Goal: Information Seeking & Learning: Learn about a topic

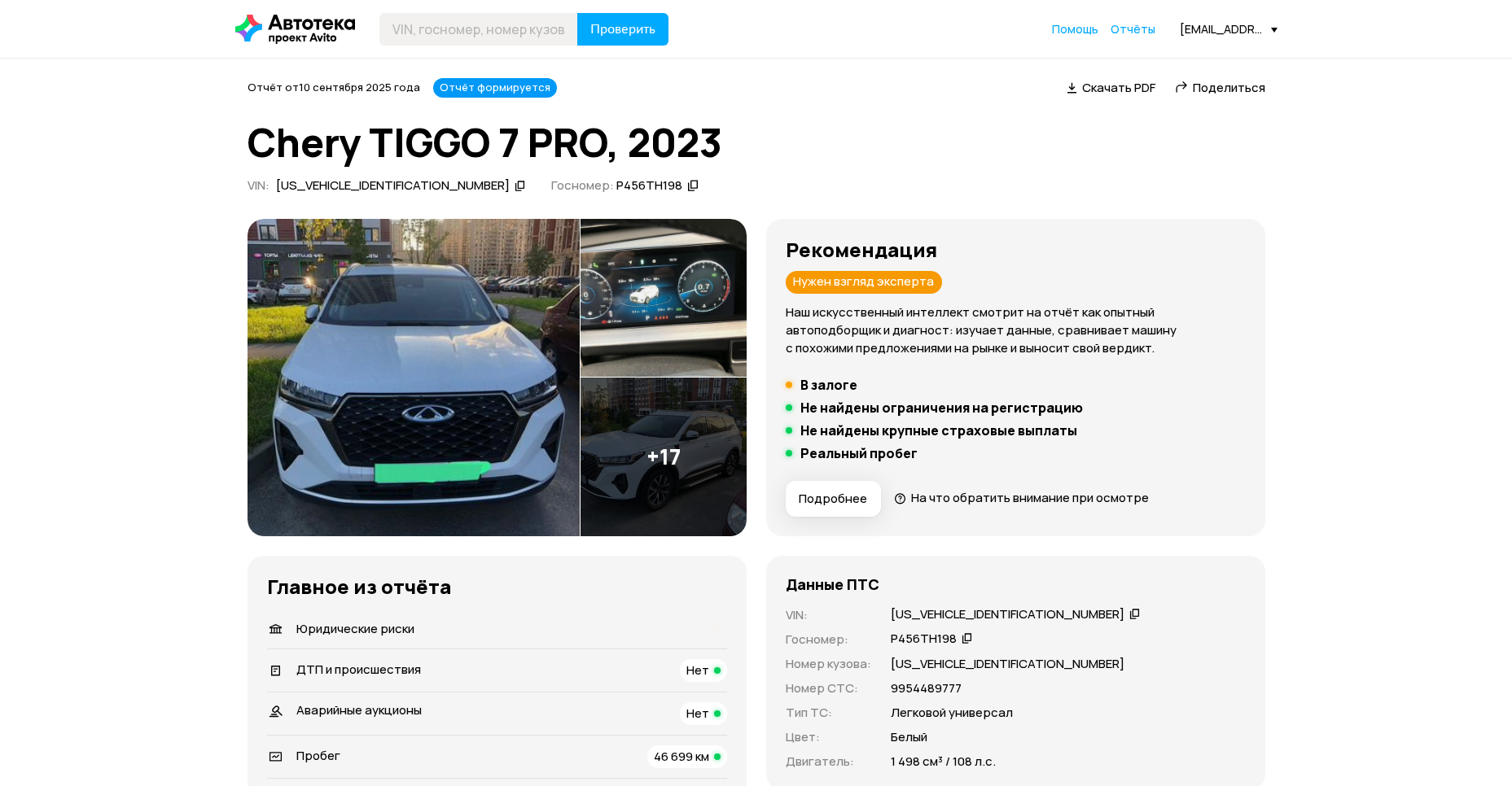
click at [472, 373] on img at bounding box center [414, 378] width 332 height 318
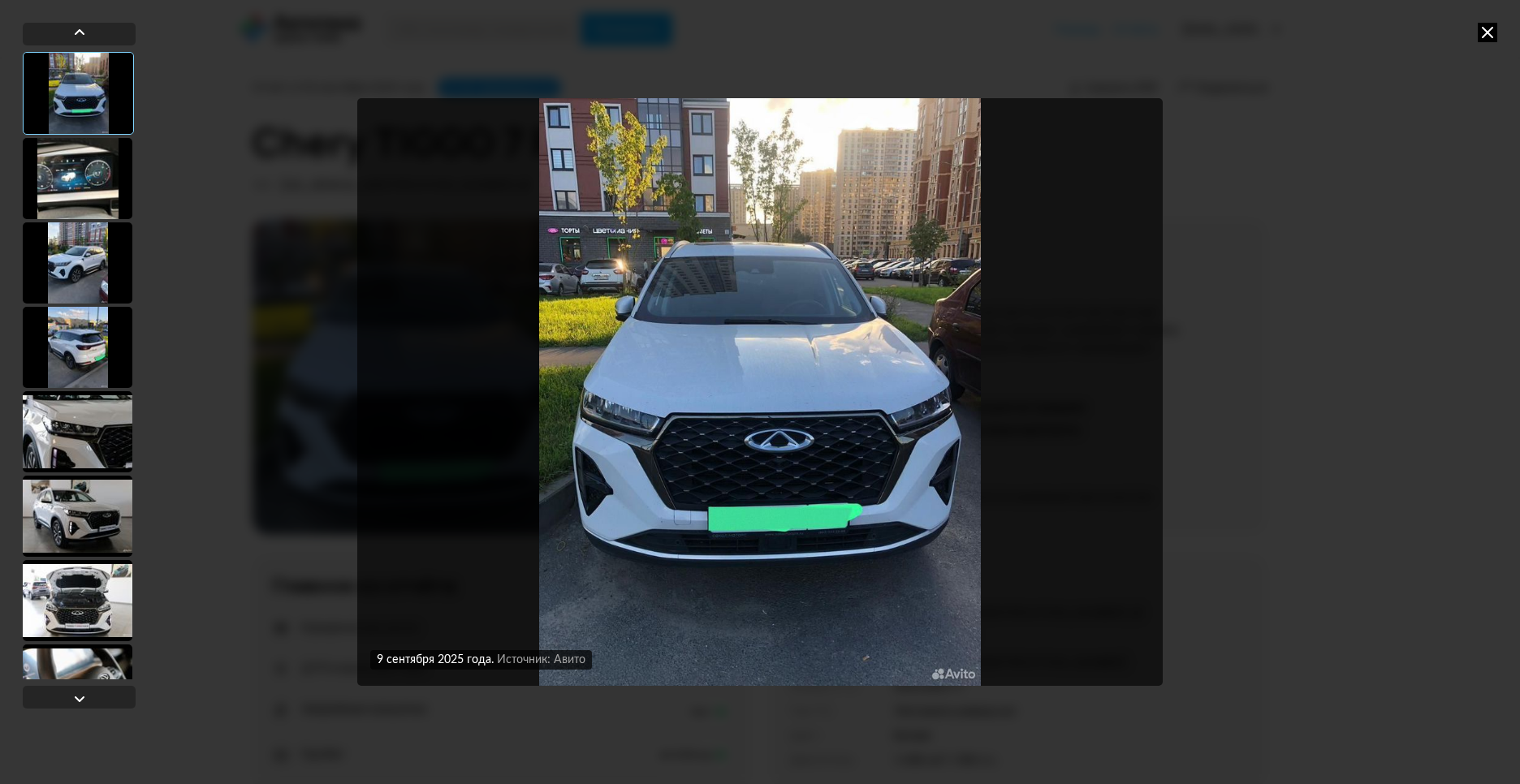
click at [62, 253] on div at bounding box center [77, 262] width 109 height 81
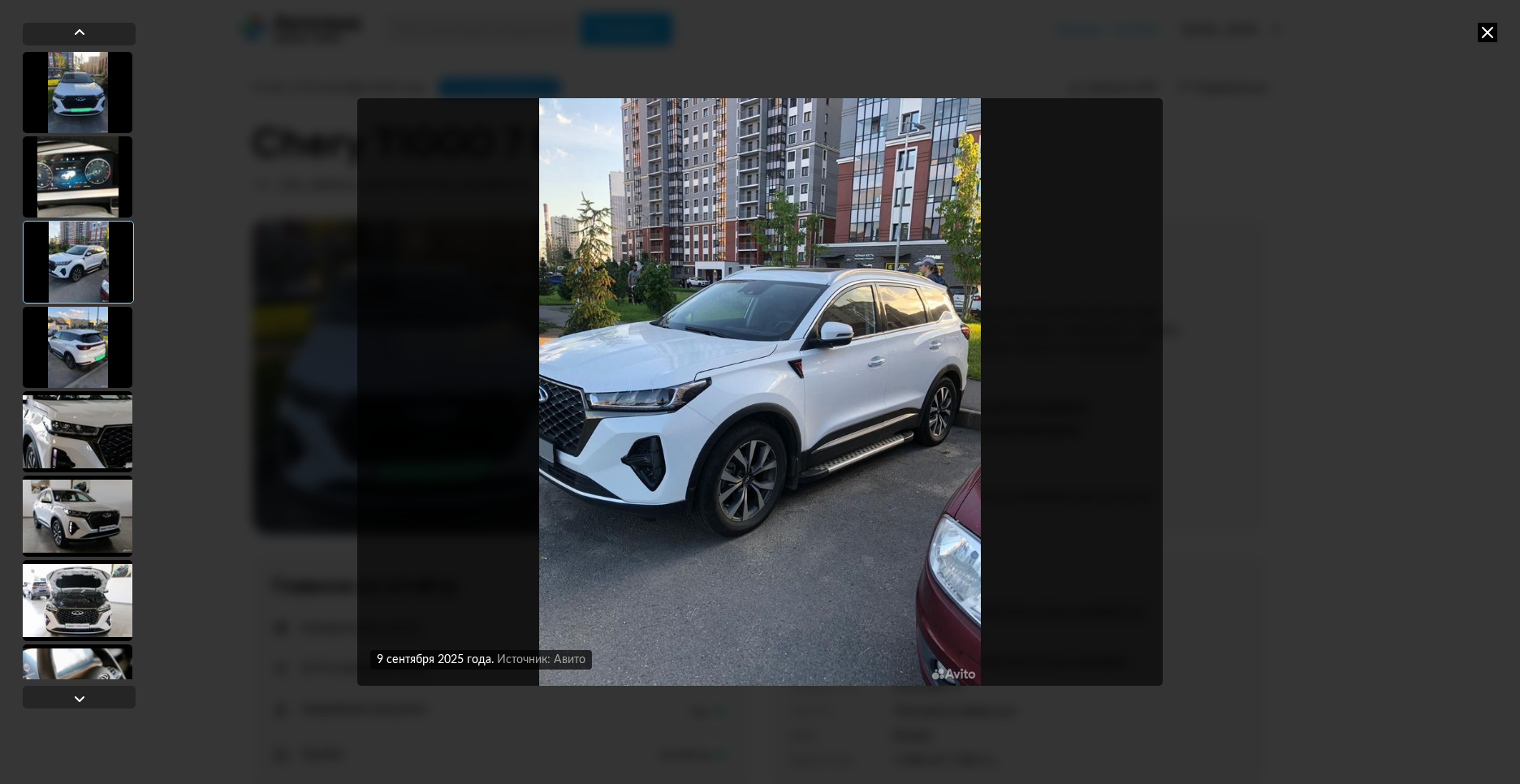
click at [75, 374] on div at bounding box center [77, 347] width 109 height 81
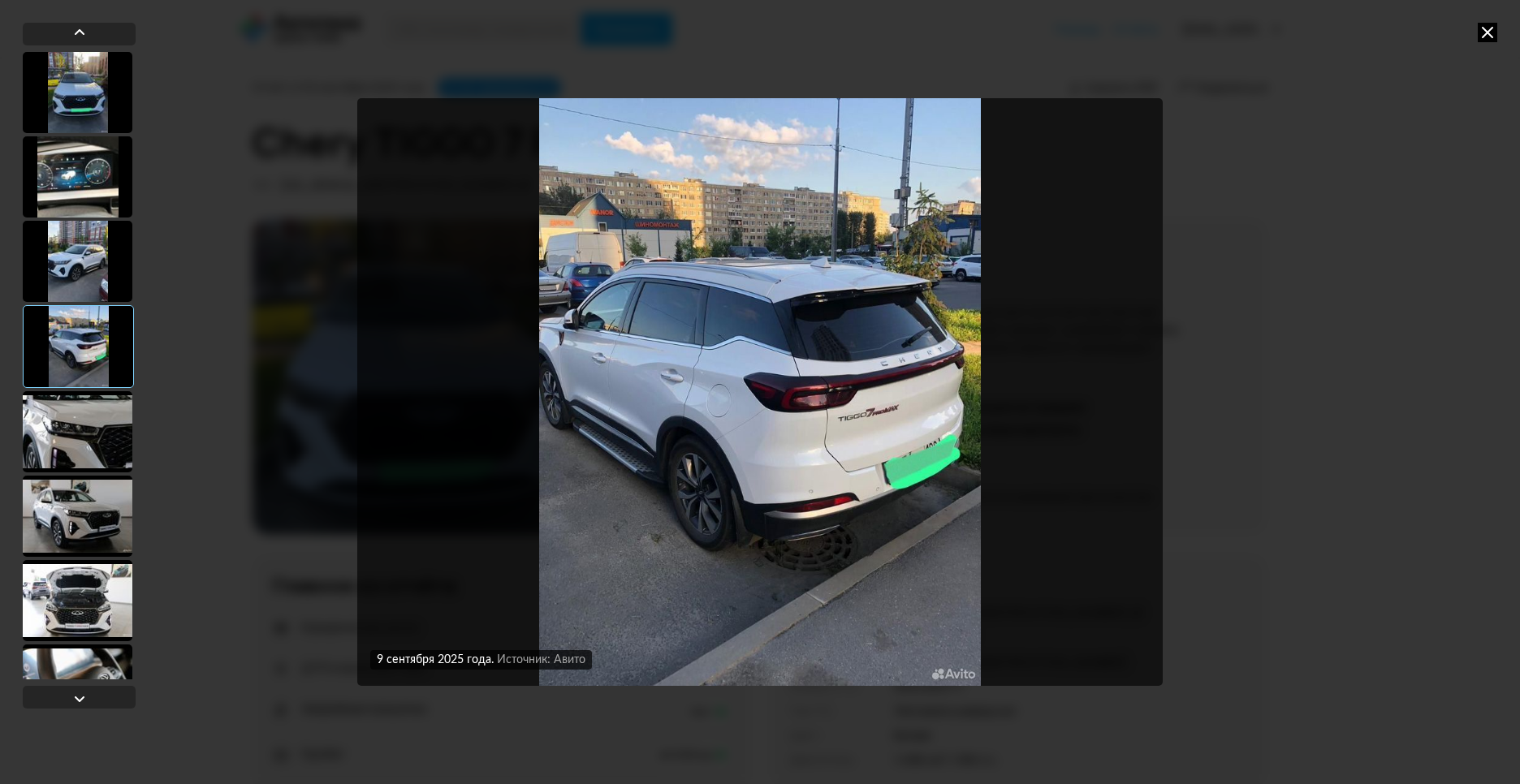
click at [73, 514] on div at bounding box center [77, 515] width 109 height 81
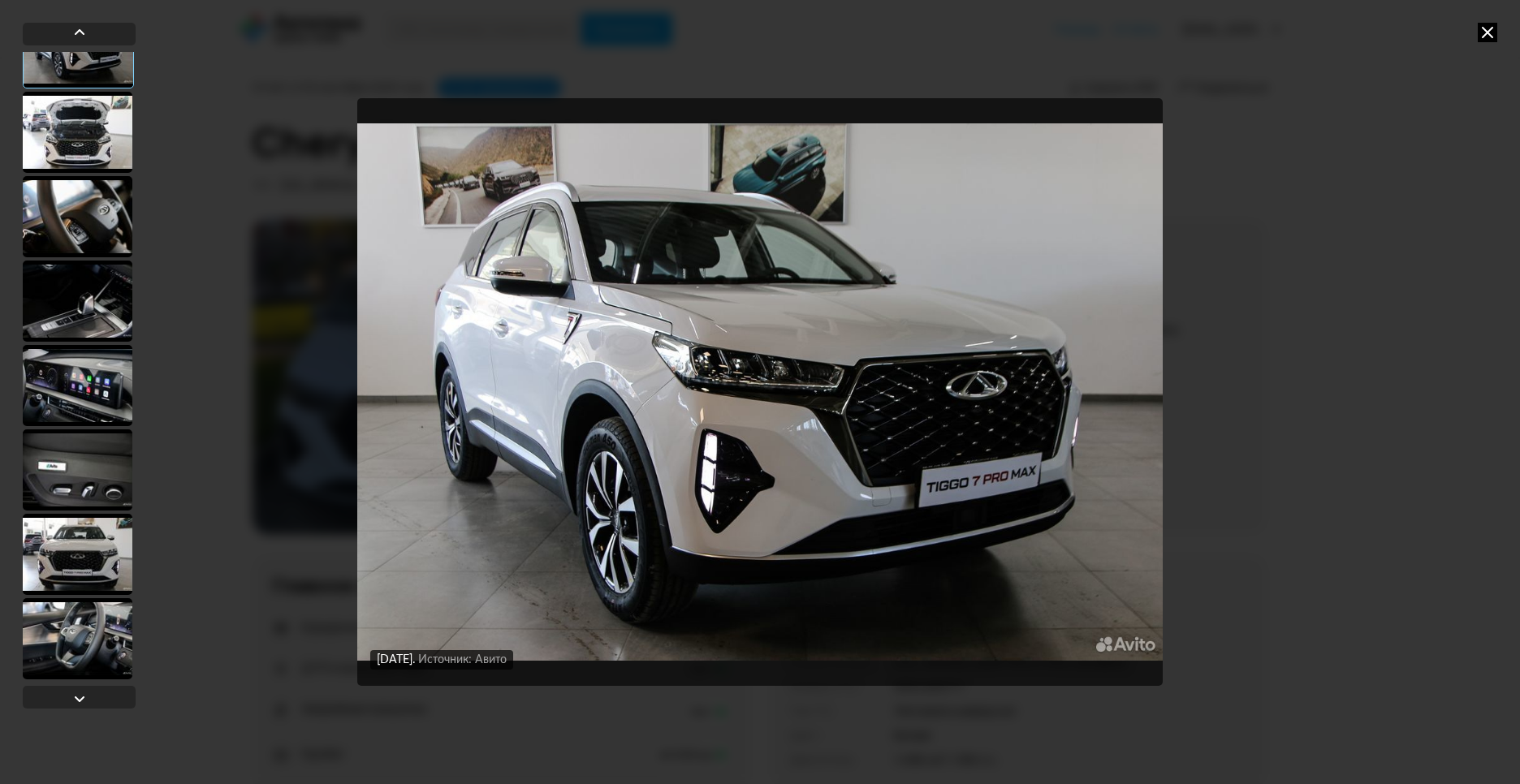
scroll to position [469, 0]
click at [92, 478] on div at bounding box center [77, 469] width 109 height 81
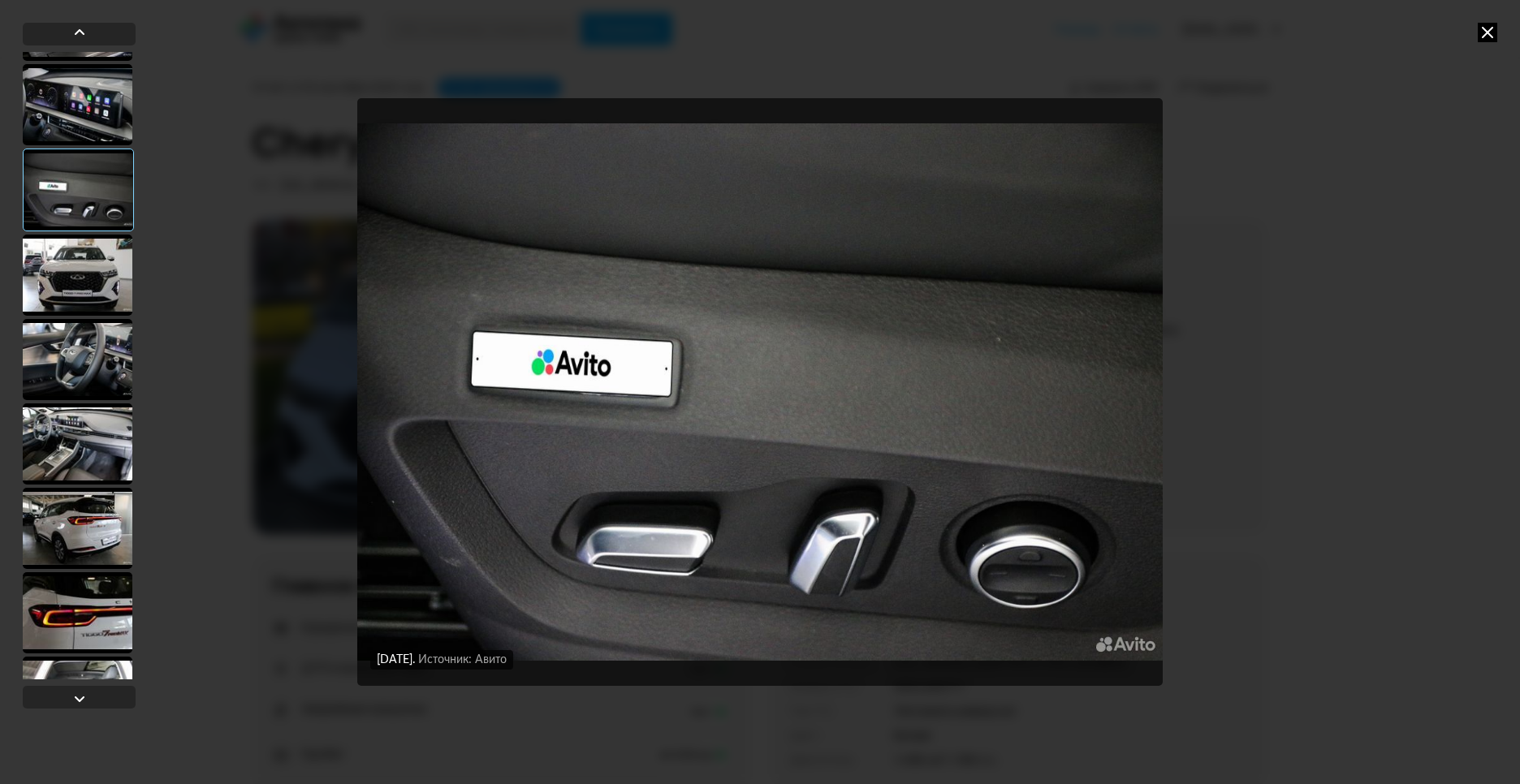
scroll to position [750, 0]
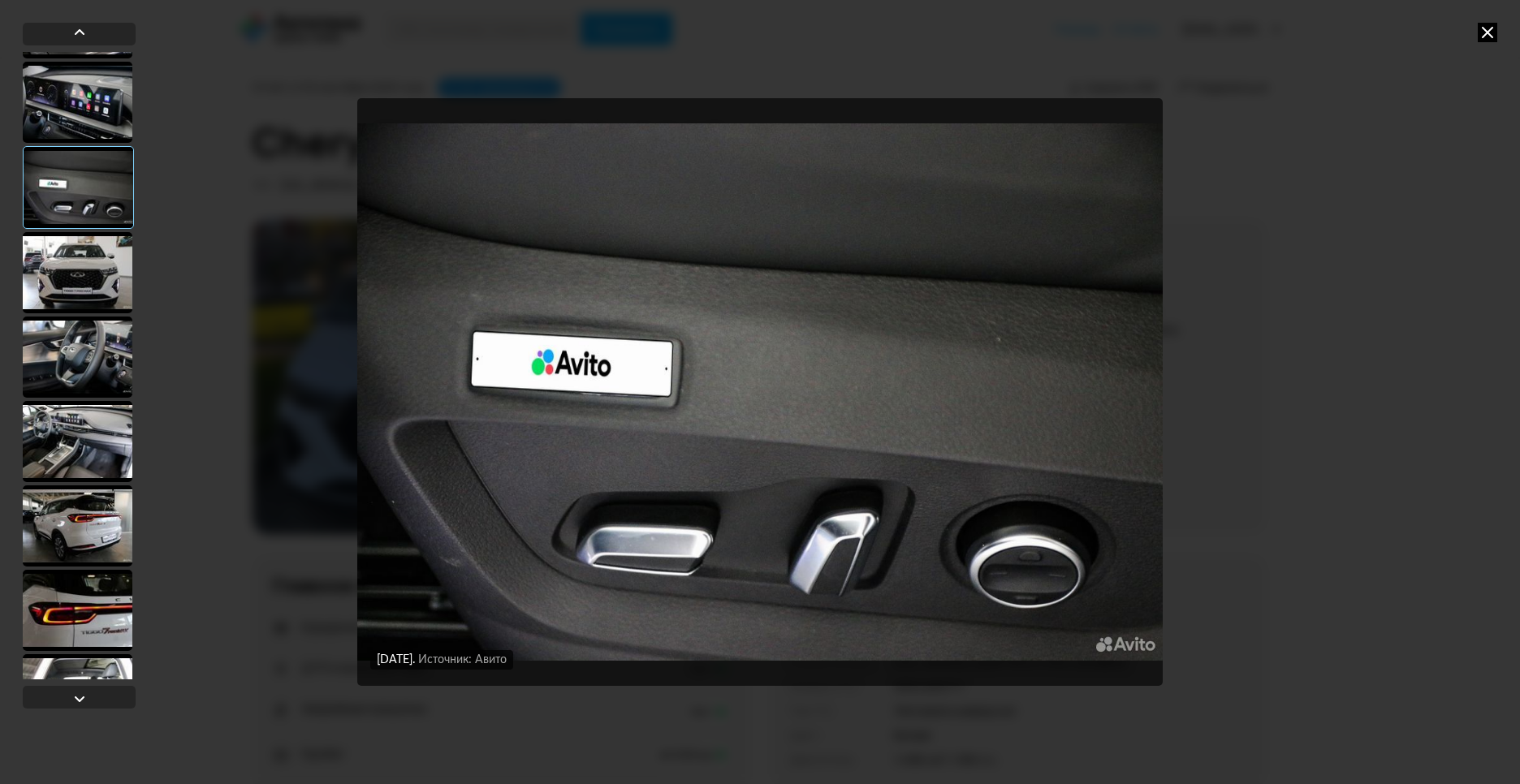
click at [79, 423] on div at bounding box center [77, 441] width 109 height 81
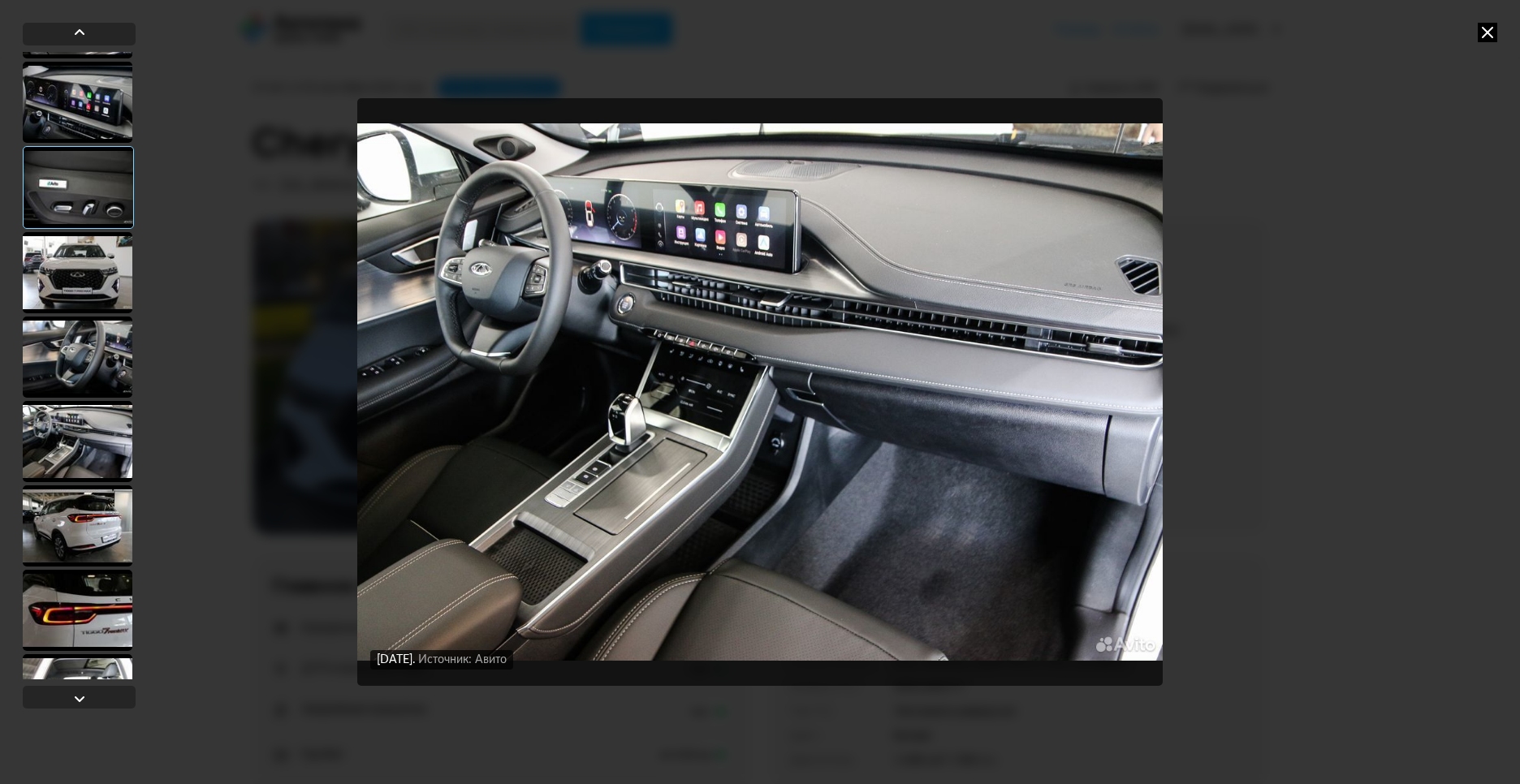
click at [94, 514] on div at bounding box center [77, 525] width 109 height 81
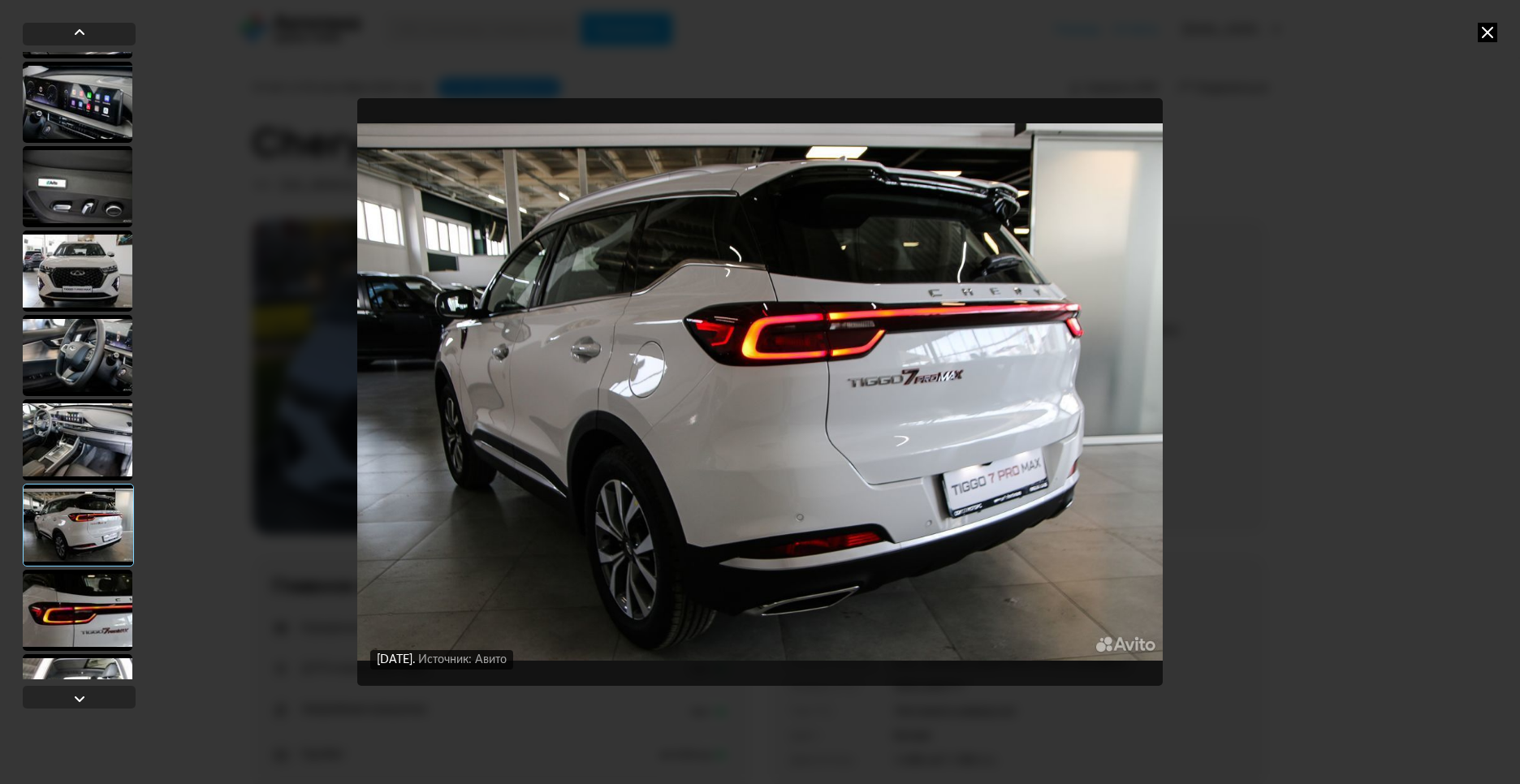
click at [95, 594] on div at bounding box center [77, 610] width 109 height 81
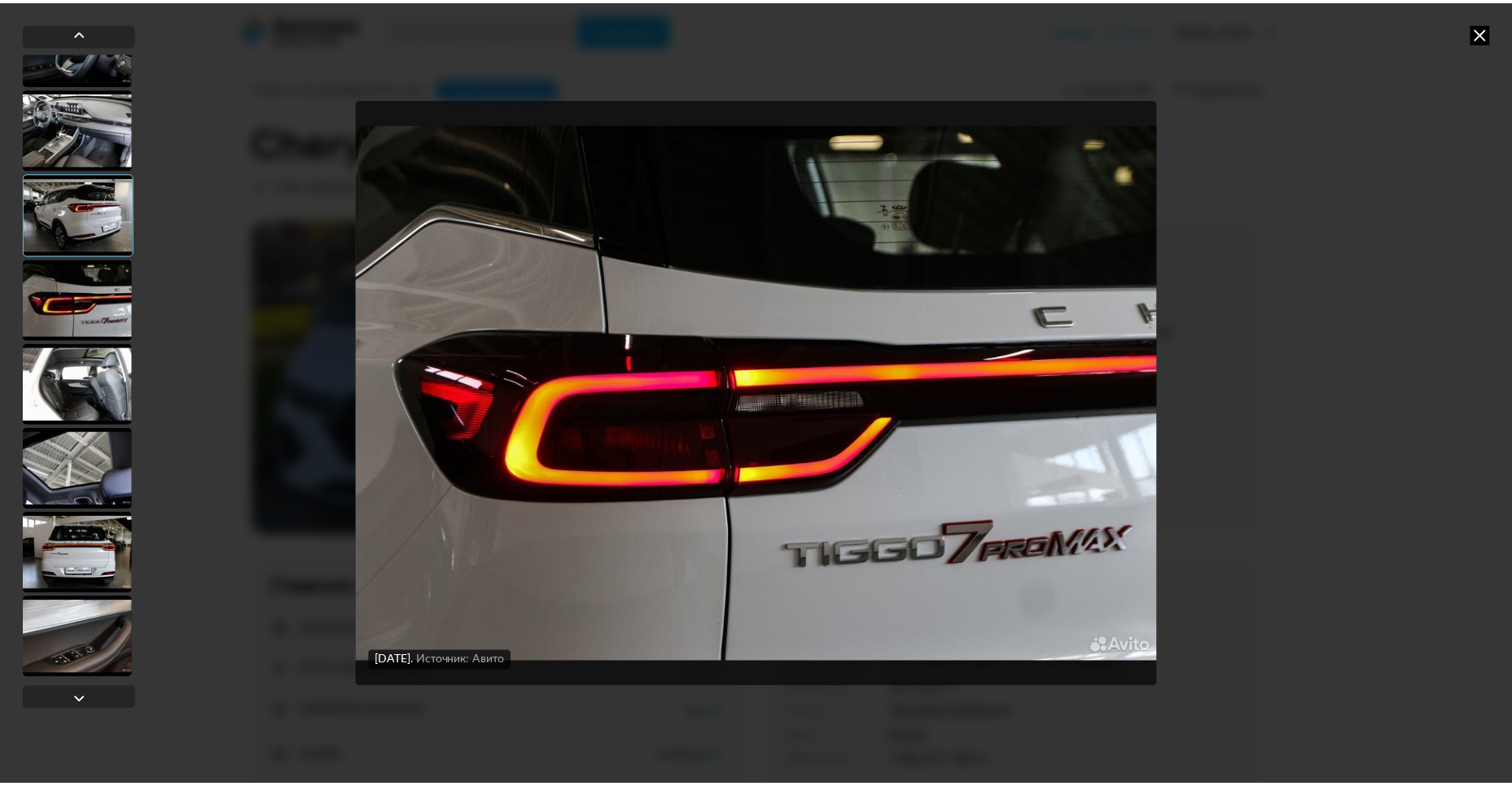
scroll to position [1065, 0]
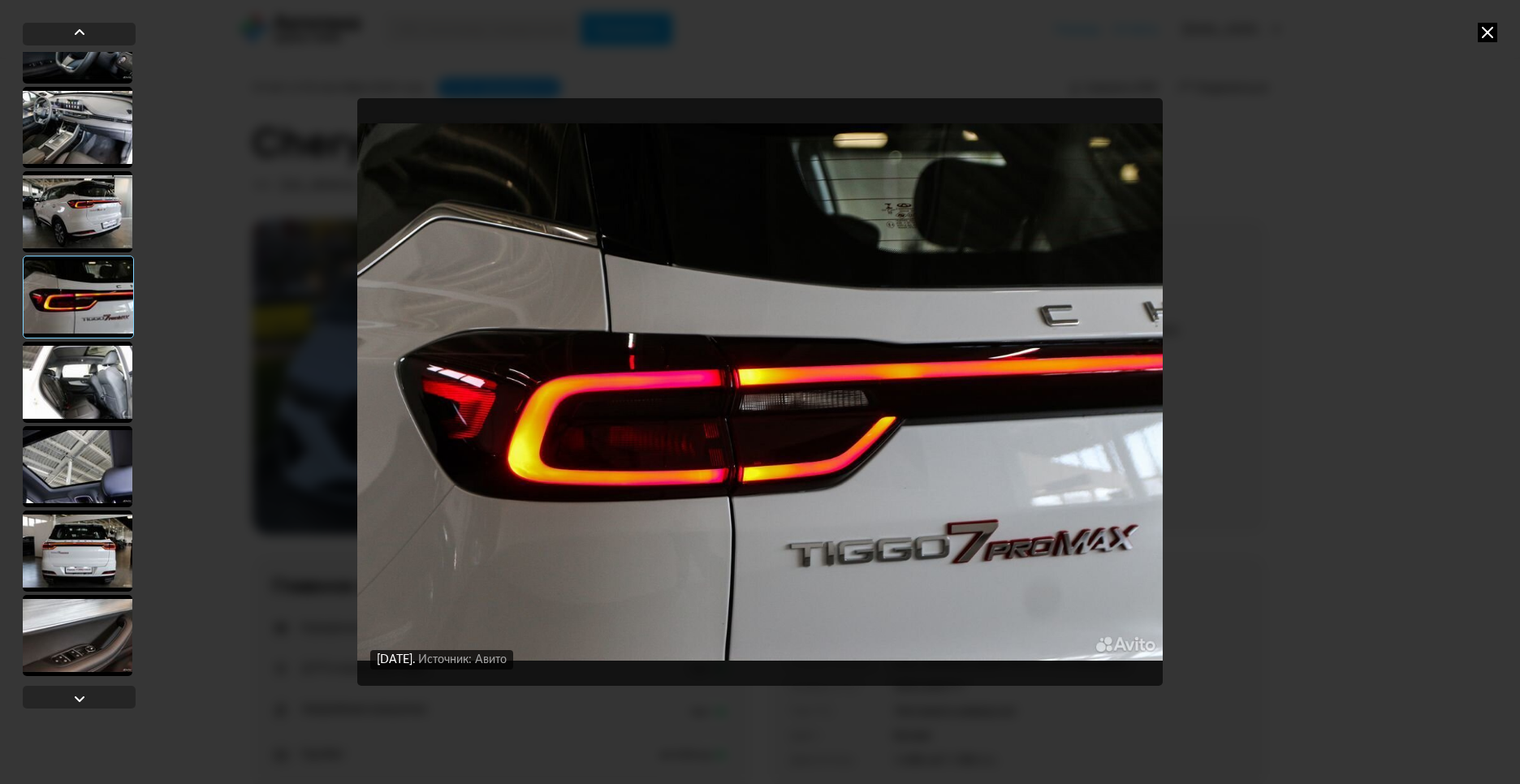
click at [66, 460] on div at bounding box center [77, 466] width 109 height 81
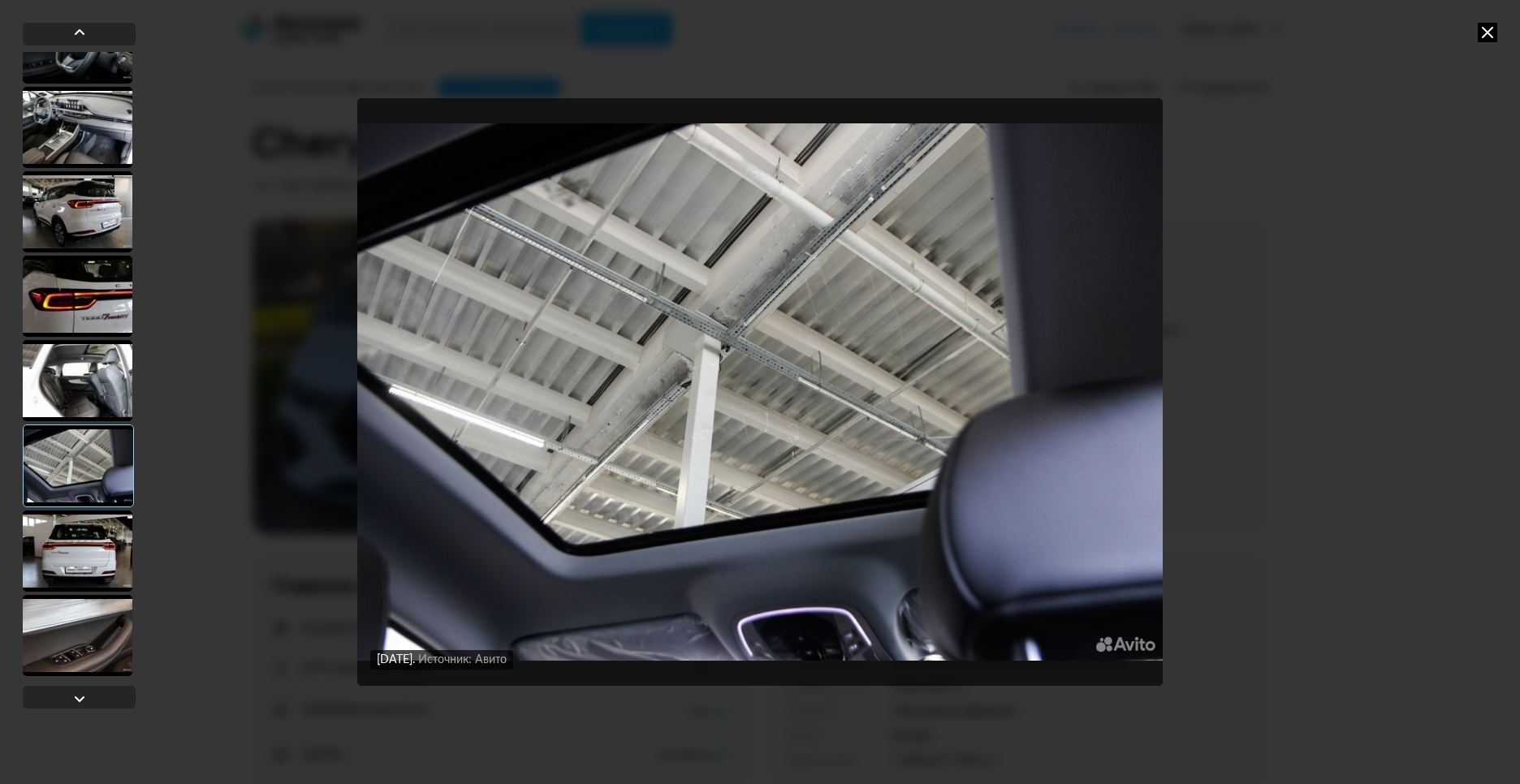
click at [97, 563] on div at bounding box center [77, 551] width 109 height 81
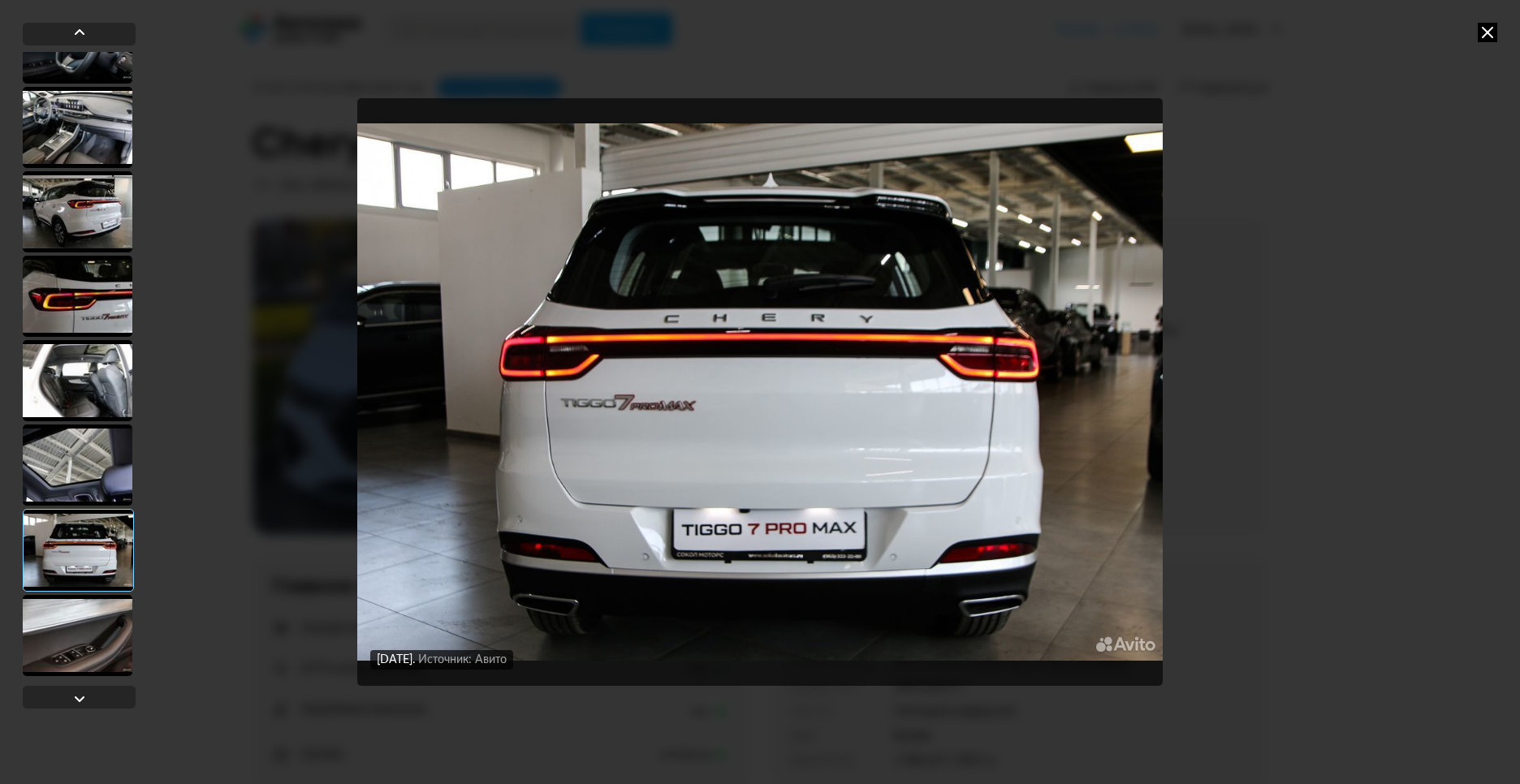
click at [19, 563] on div "[DATE] Источник: Авито [DATE] Источник: Авито [DATE] Источник: Авито [DATE] Ист…" at bounding box center [760, 392] width 1520 height 784
drag, startPoint x: 56, startPoint y: 639, endPoint x: 64, endPoint y: 637, distance: 8.2
click at [57, 639] on div at bounding box center [77, 636] width 109 height 81
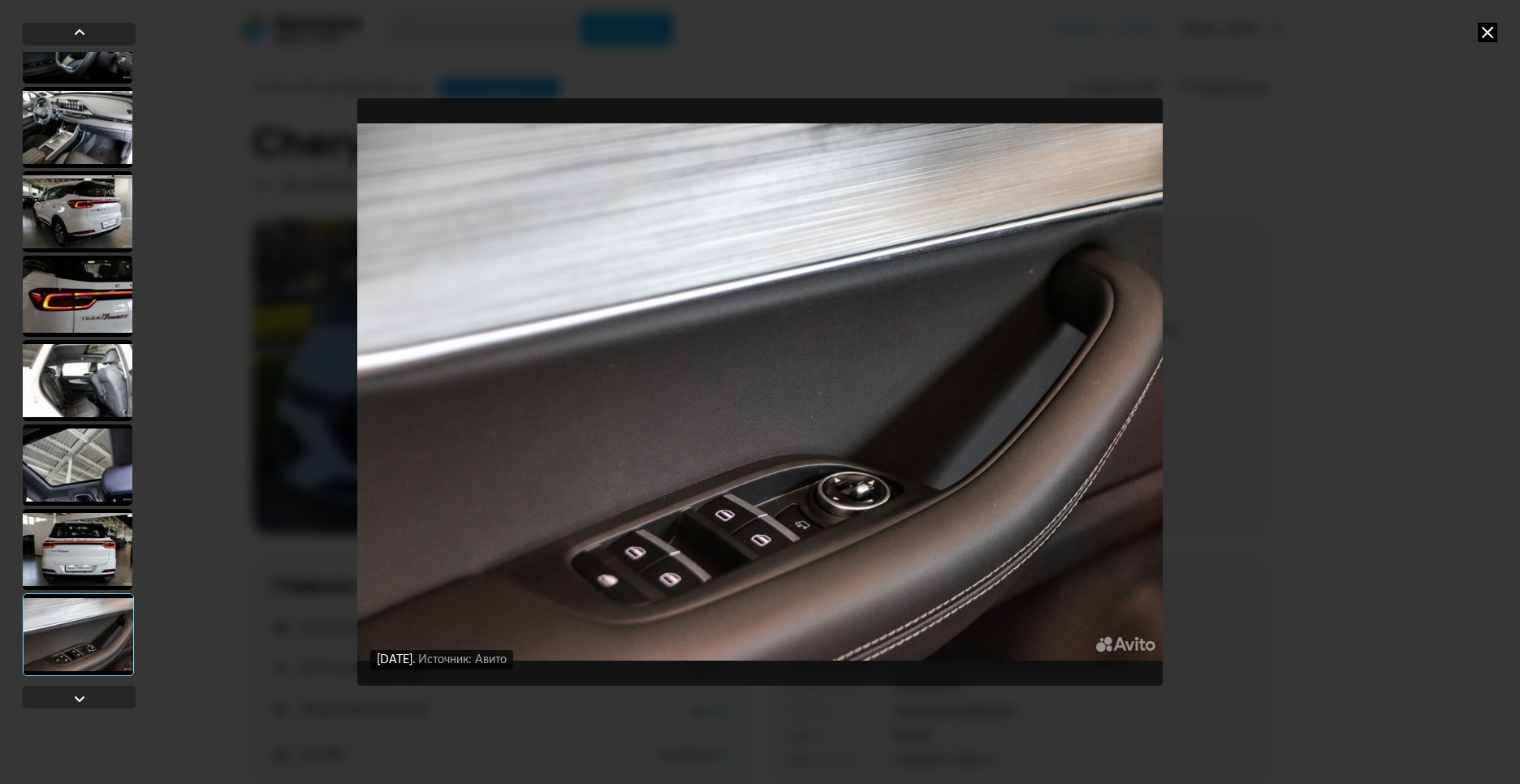
click at [1484, 32] on icon at bounding box center [1487, 32] width 19 height 19
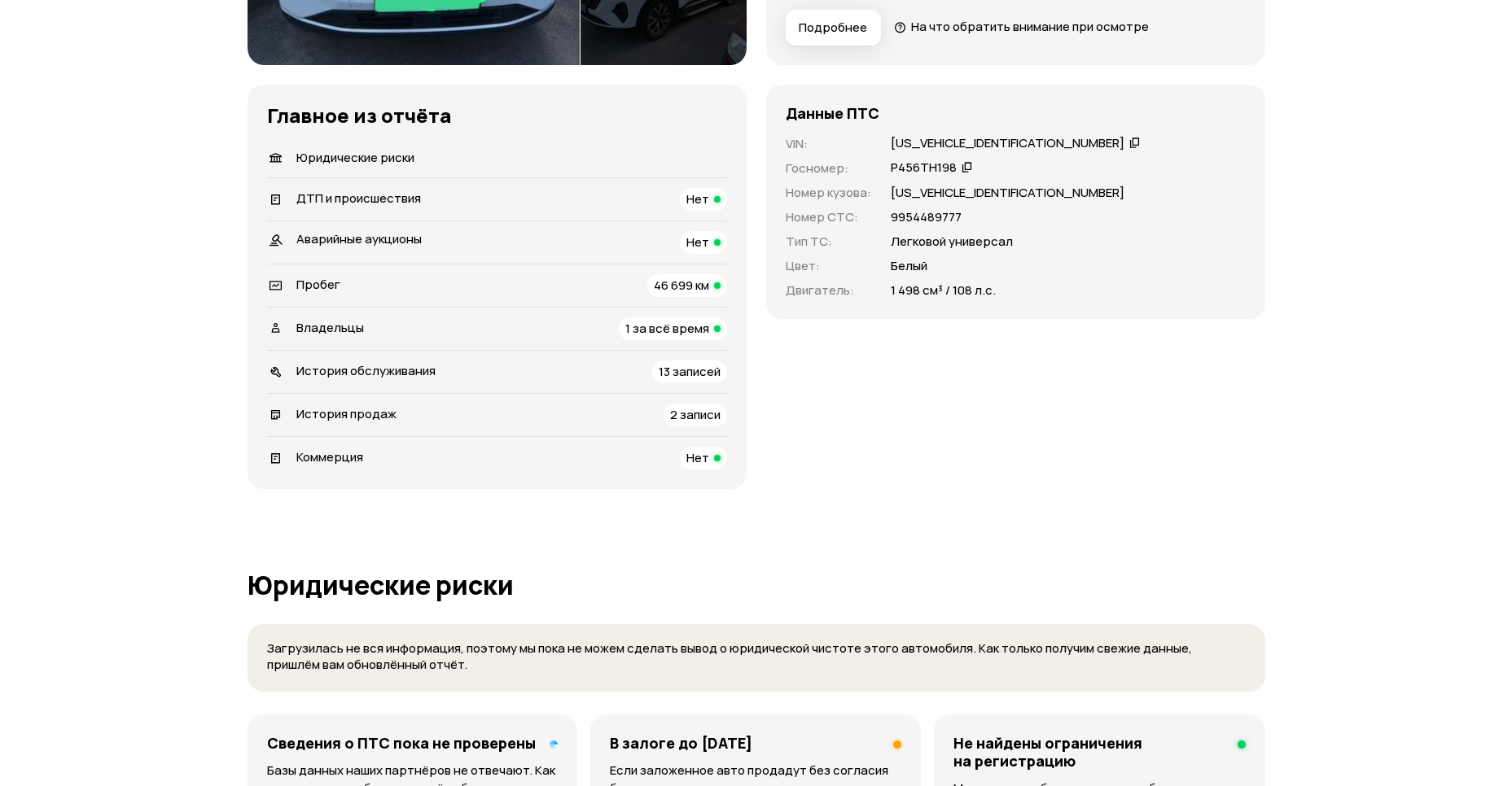
scroll to position [472, 0]
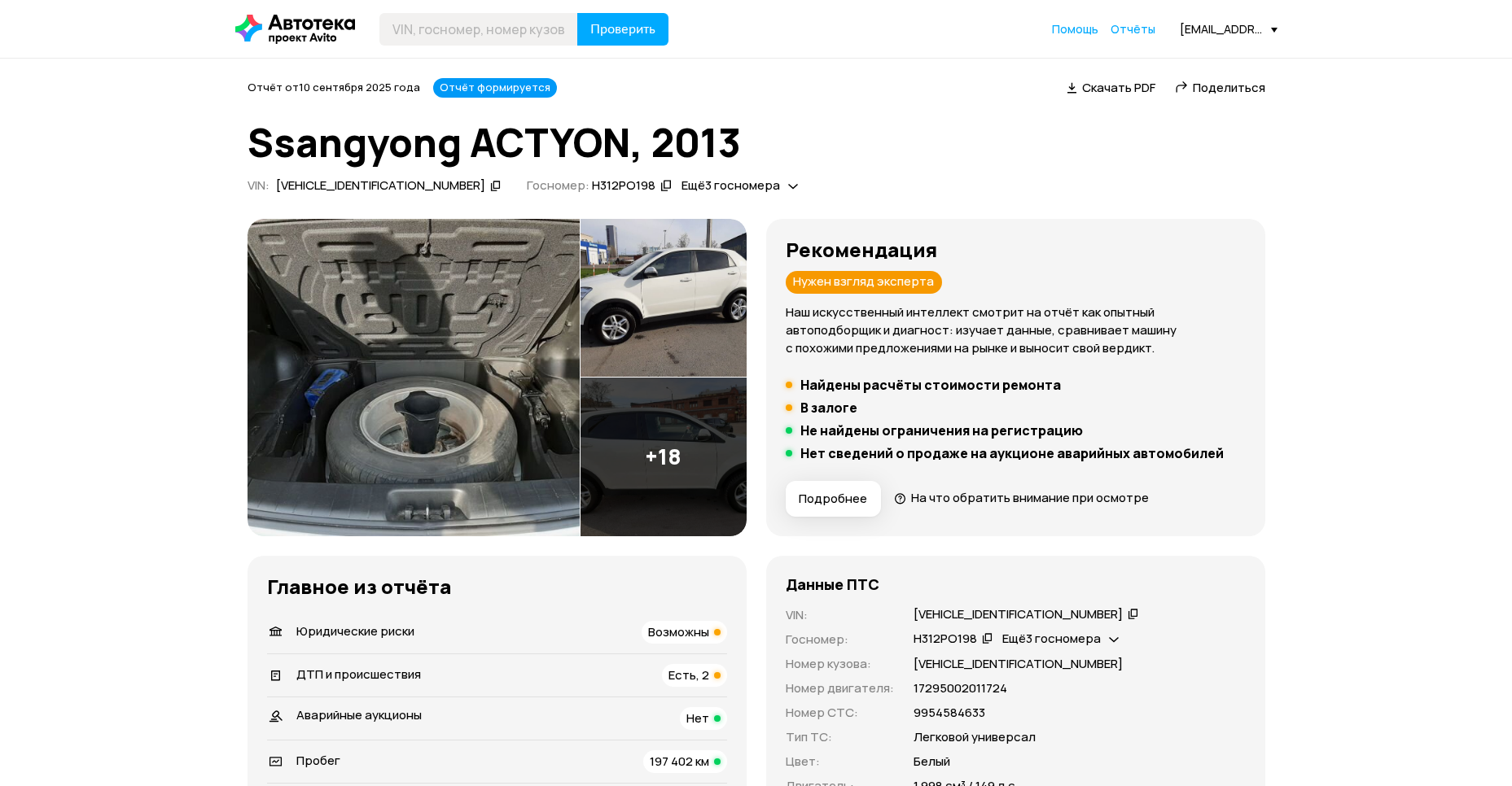
click at [436, 361] on img at bounding box center [414, 378] width 332 height 318
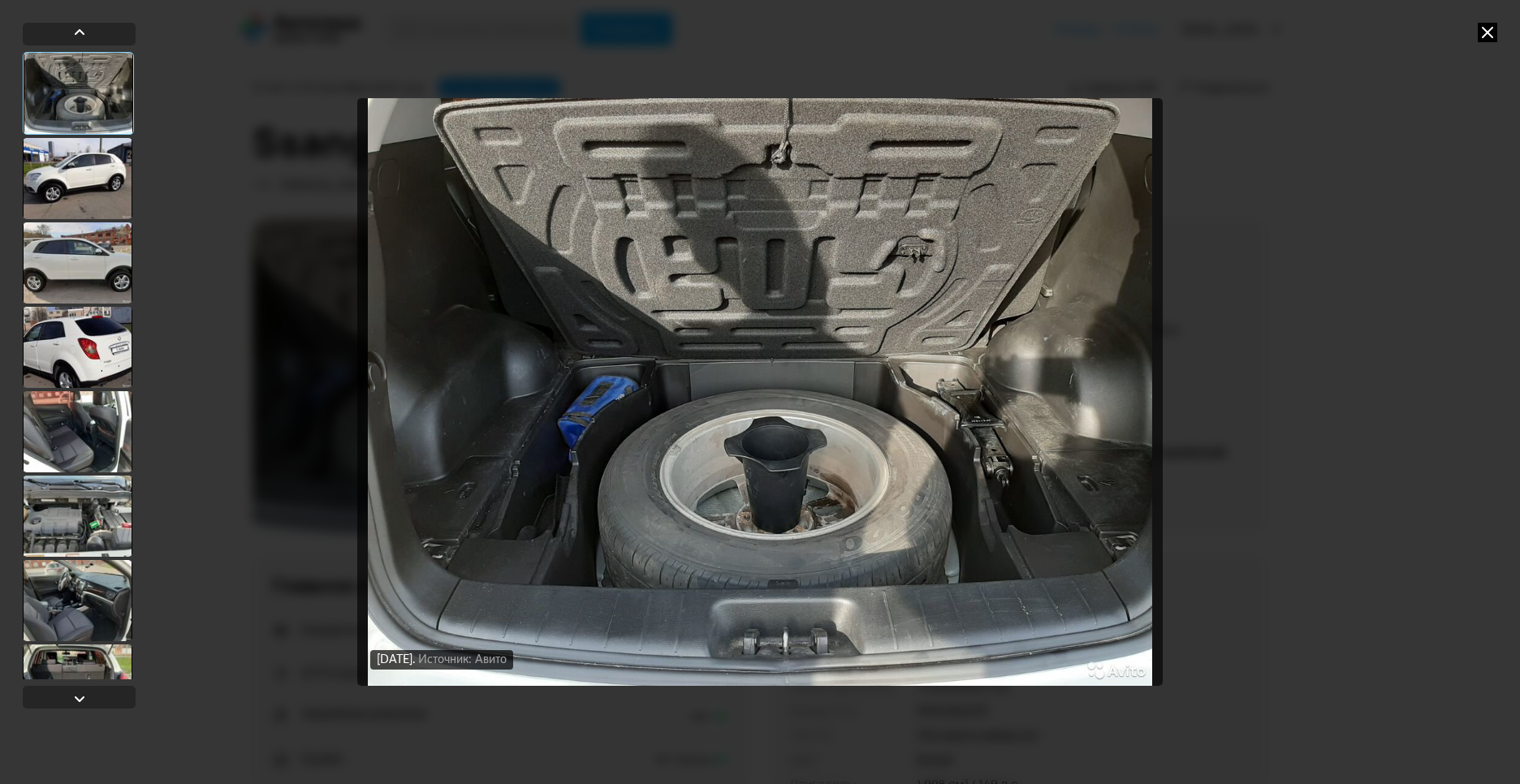
drag, startPoint x: 113, startPoint y: 345, endPoint x: 107, endPoint y: 376, distance: 31.6
click at [114, 345] on div at bounding box center [77, 347] width 109 height 81
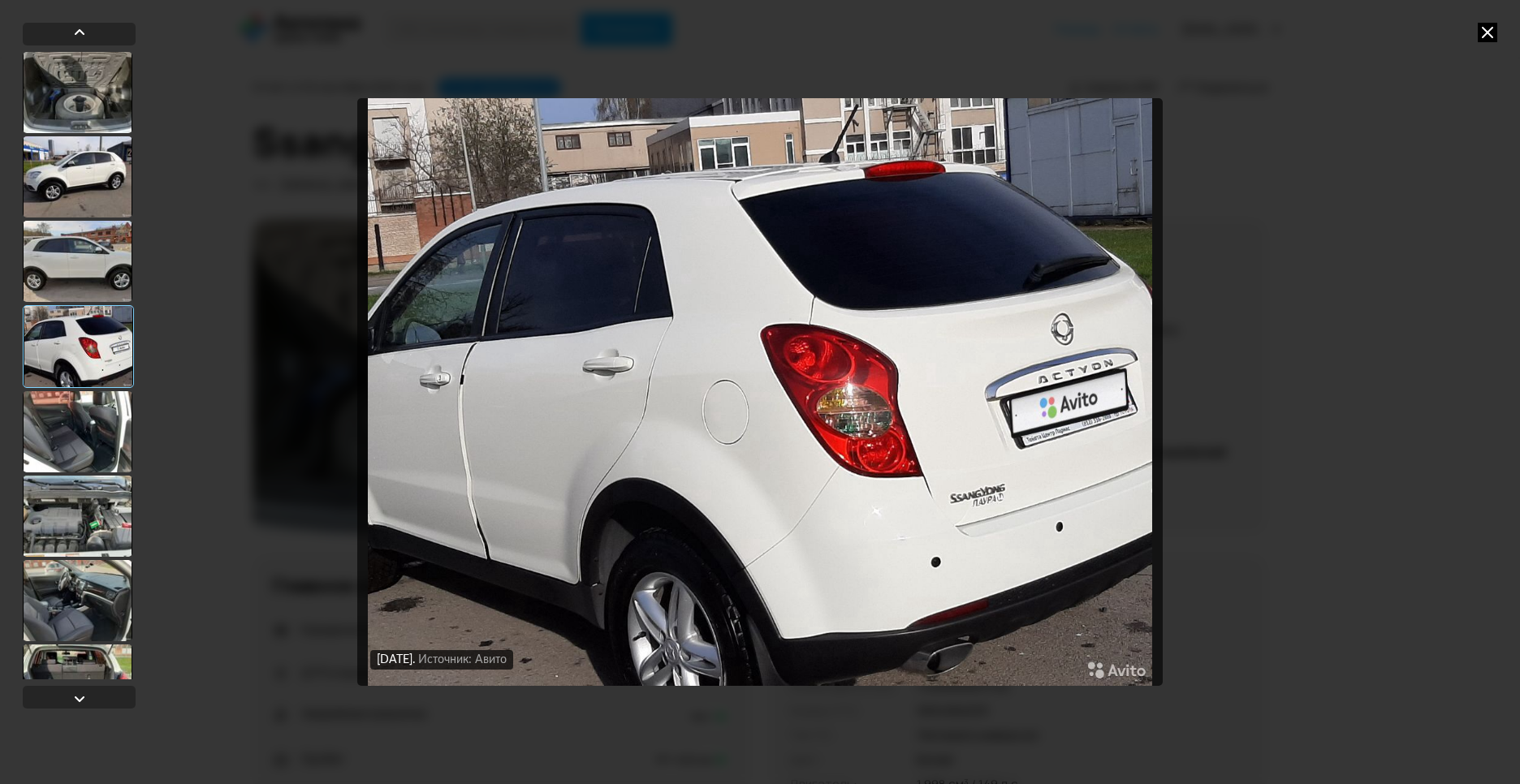
click at [107, 431] on div at bounding box center [77, 432] width 109 height 81
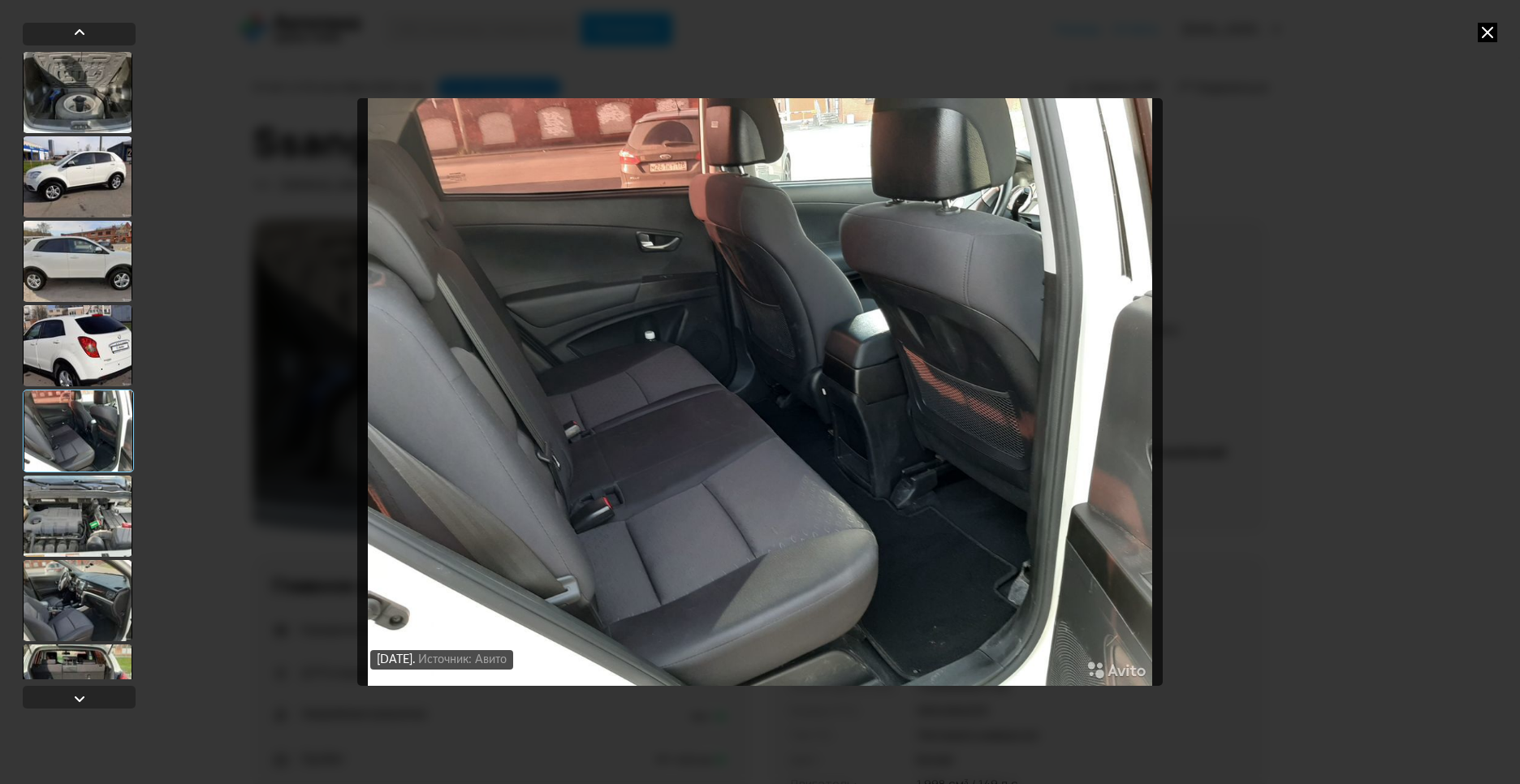
click at [107, 487] on div at bounding box center [77, 515] width 109 height 81
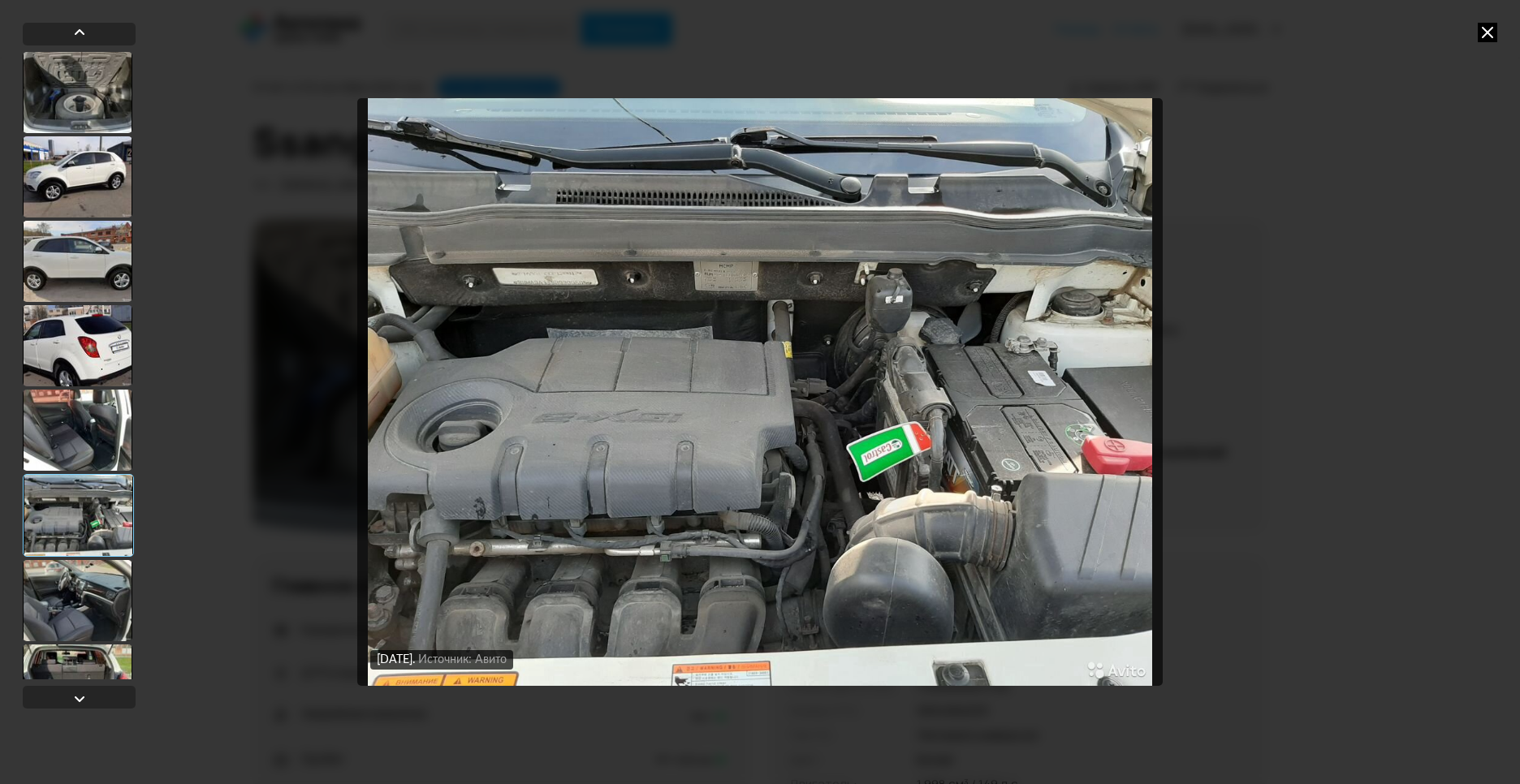
click at [101, 590] on div at bounding box center [77, 600] width 109 height 81
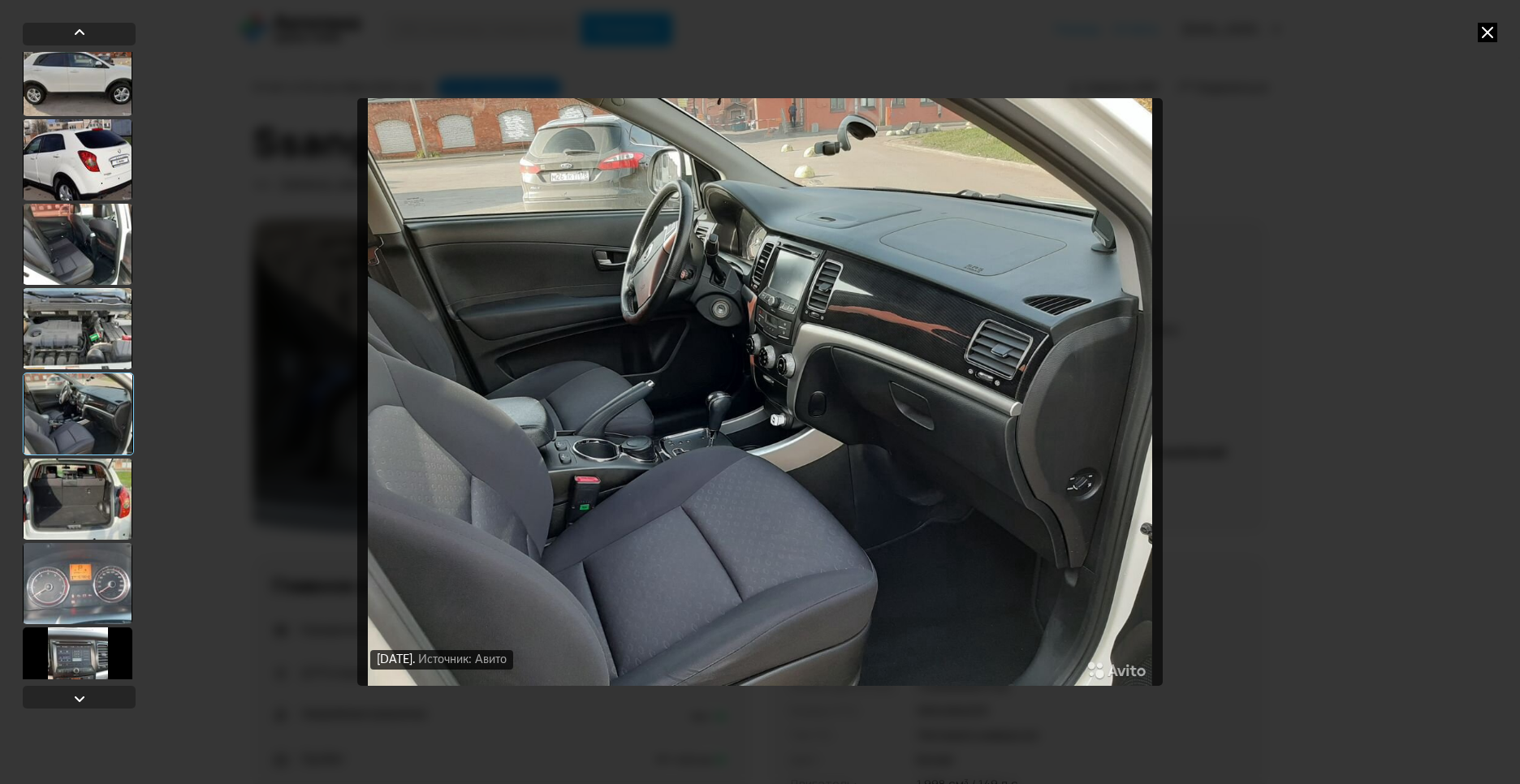
scroll to position [188, 0]
click at [58, 565] on div at bounding box center [77, 581] width 109 height 81
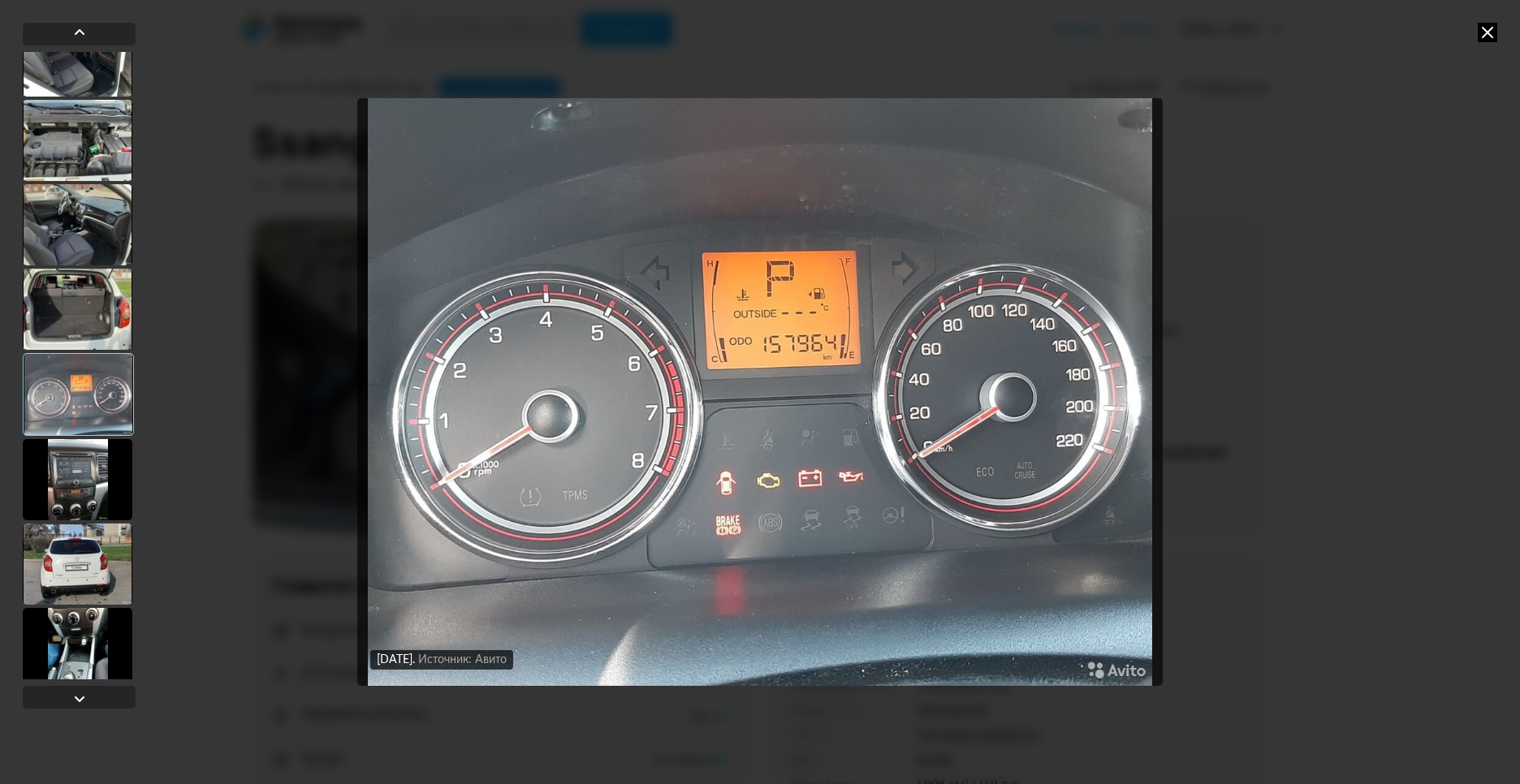
scroll to position [377, 0]
click at [59, 577] on div at bounding box center [77, 561] width 109 height 81
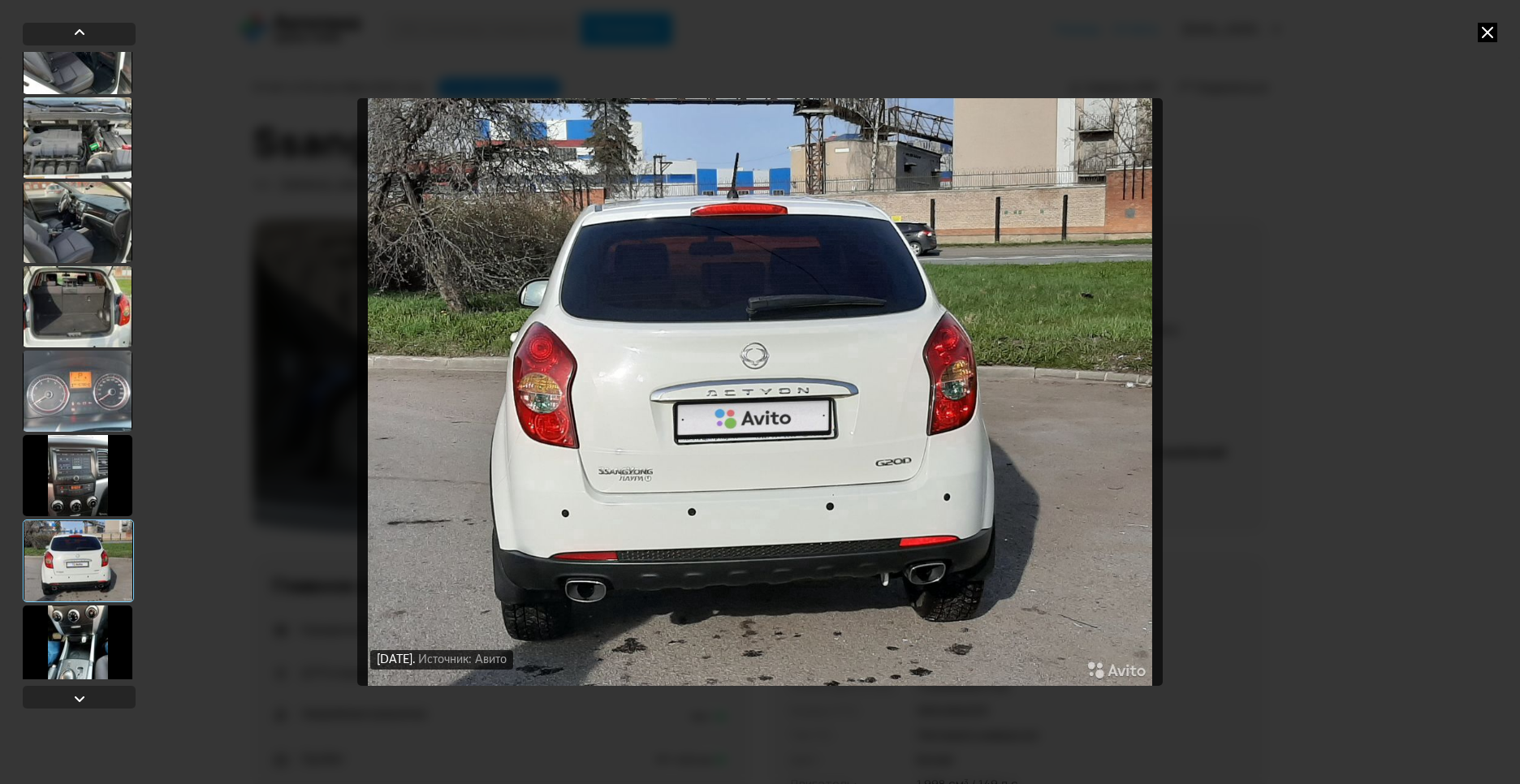
click at [71, 633] on div at bounding box center [77, 646] width 109 height 81
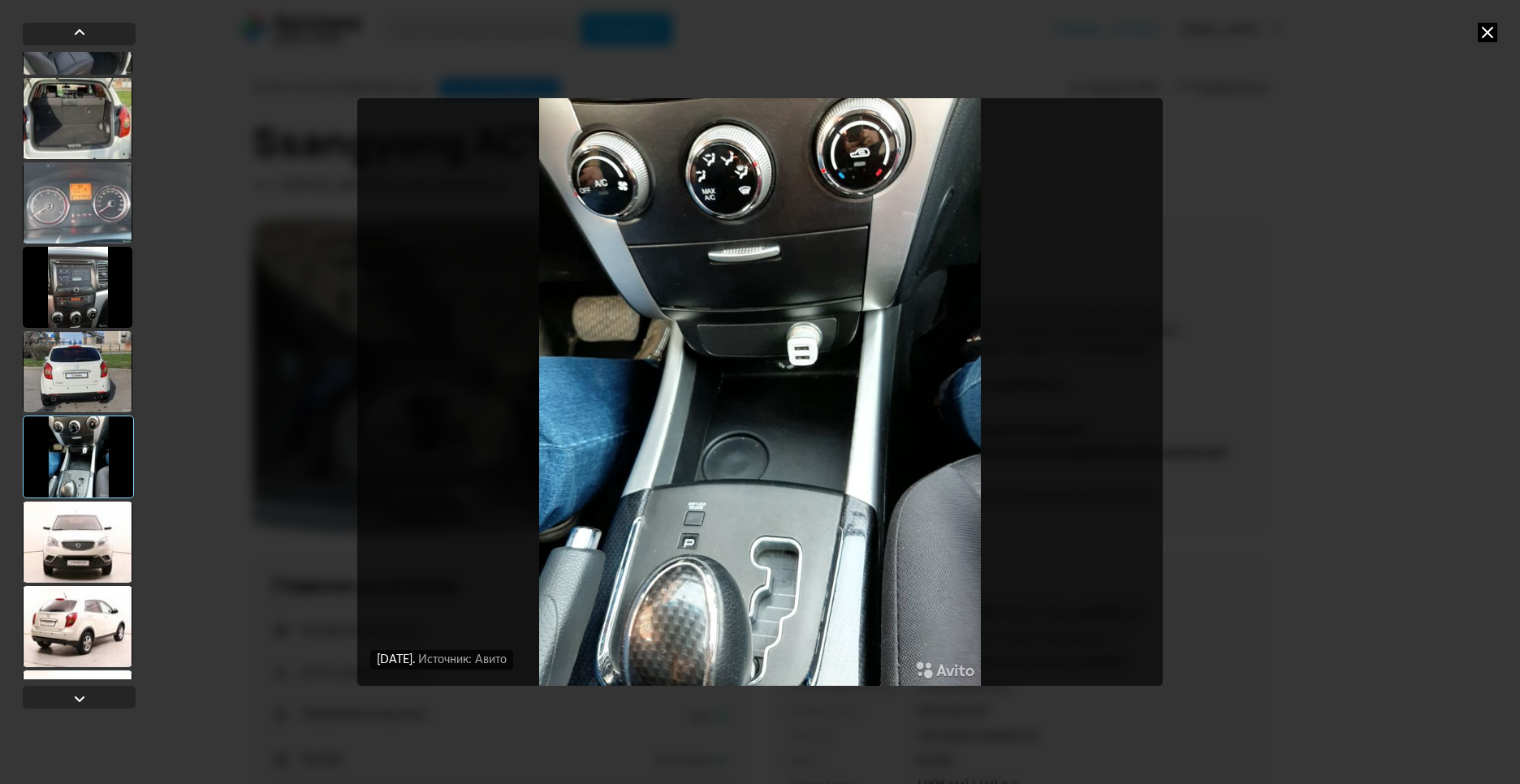
click at [66, 582] on div at bounding box center [77, 542] width 109 height 81
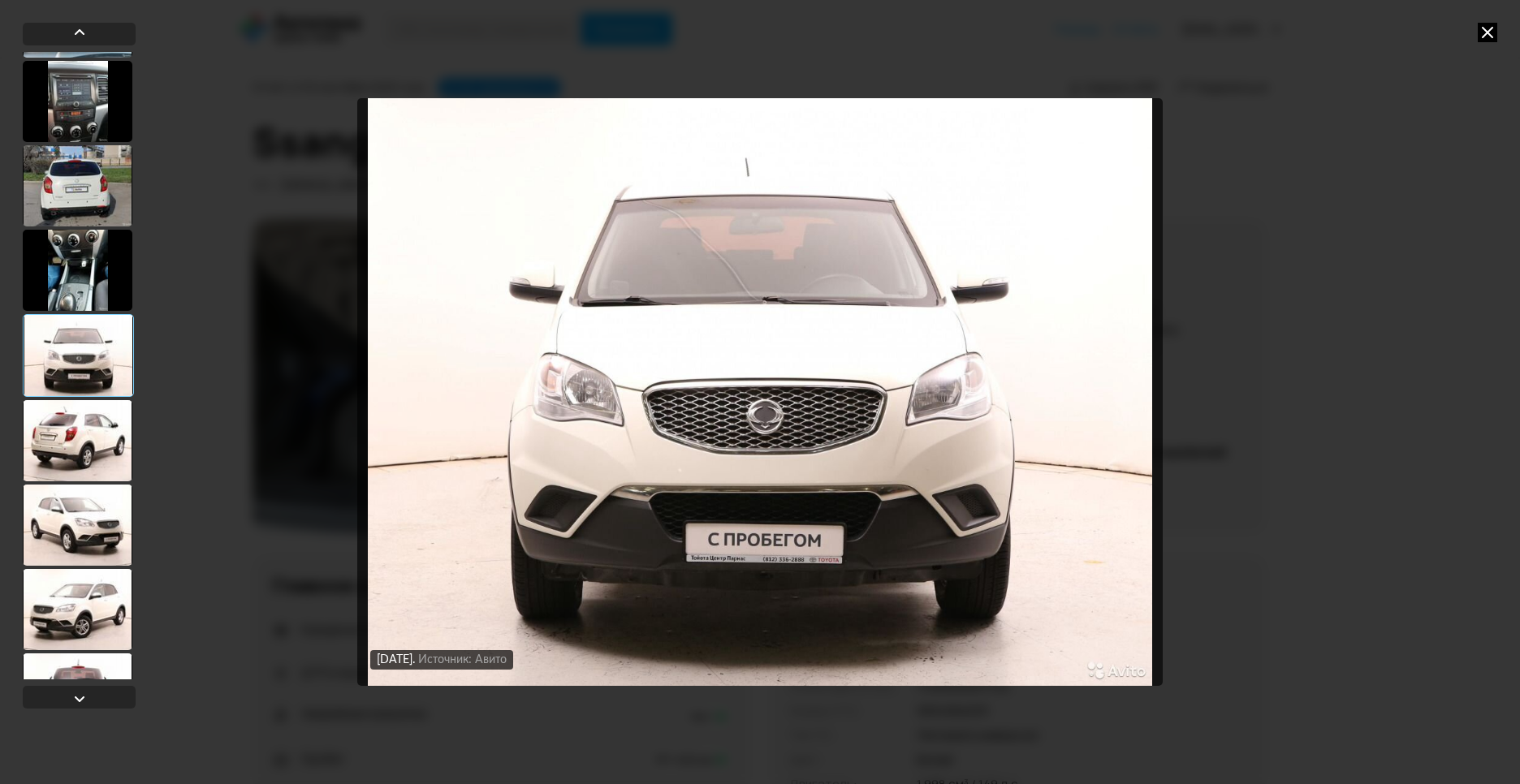
scroll to position [753, 0]
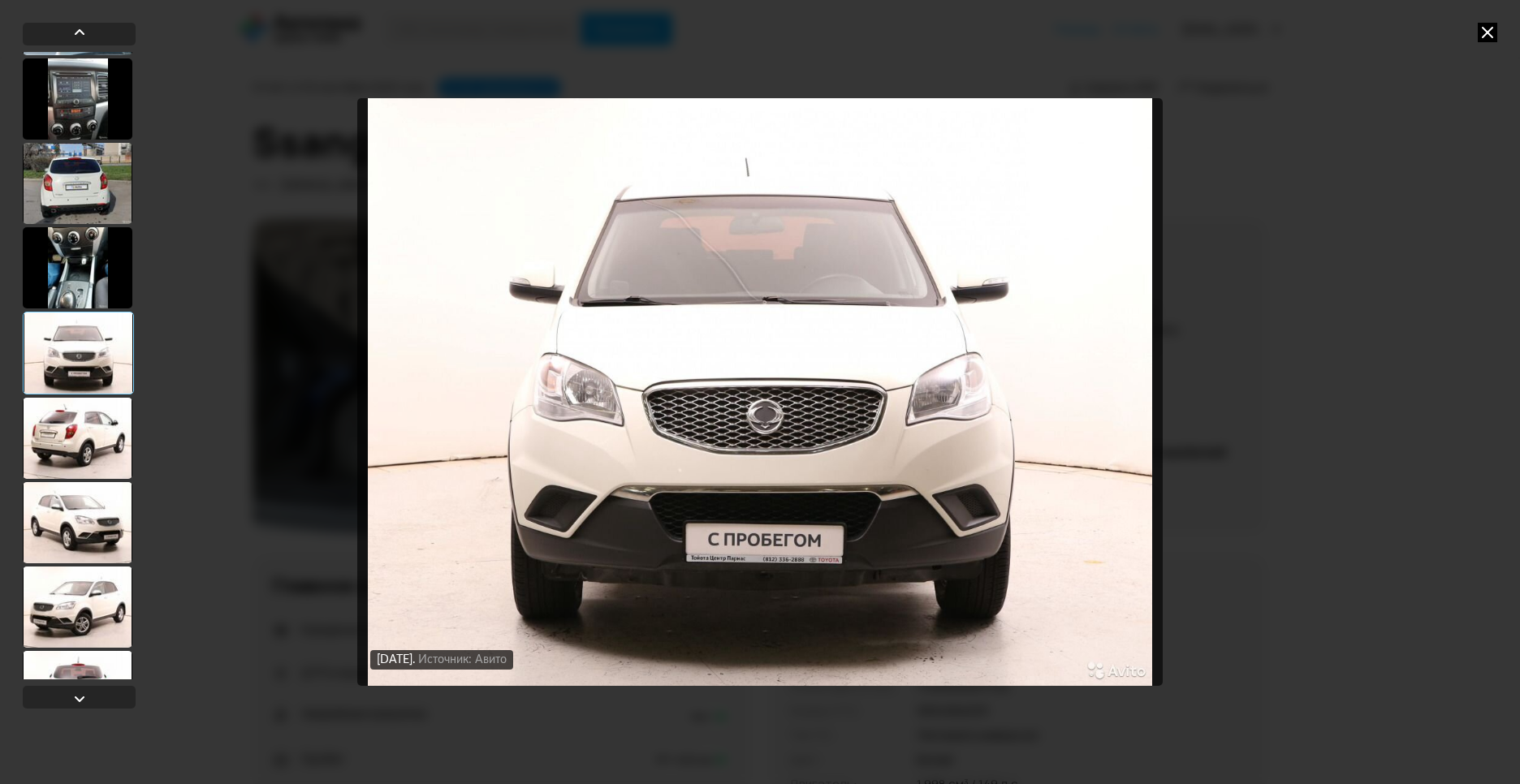
click at [79, 569] on div at bounding box center [77, 606] width 109 height 81
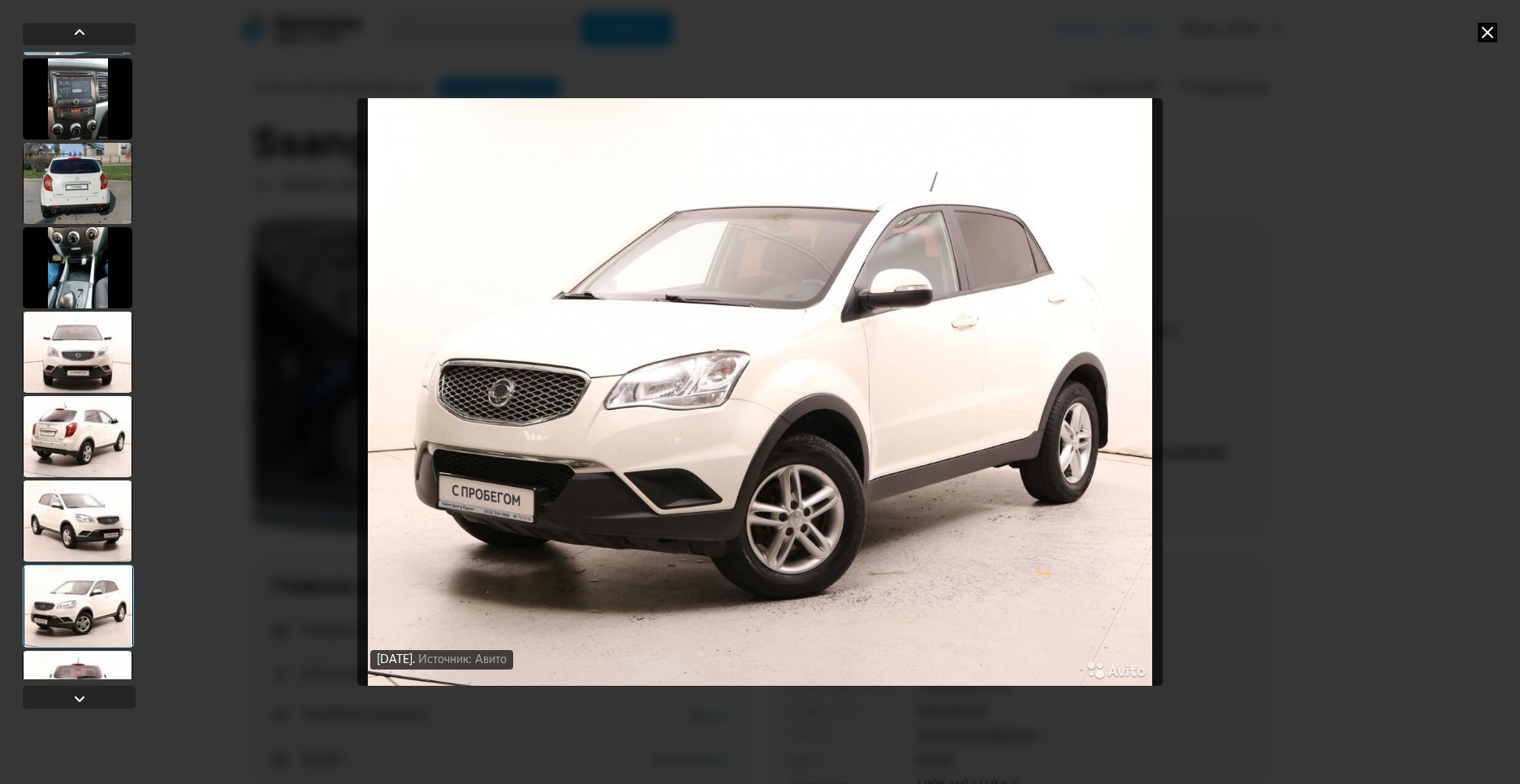
scroll to position [848, 0]
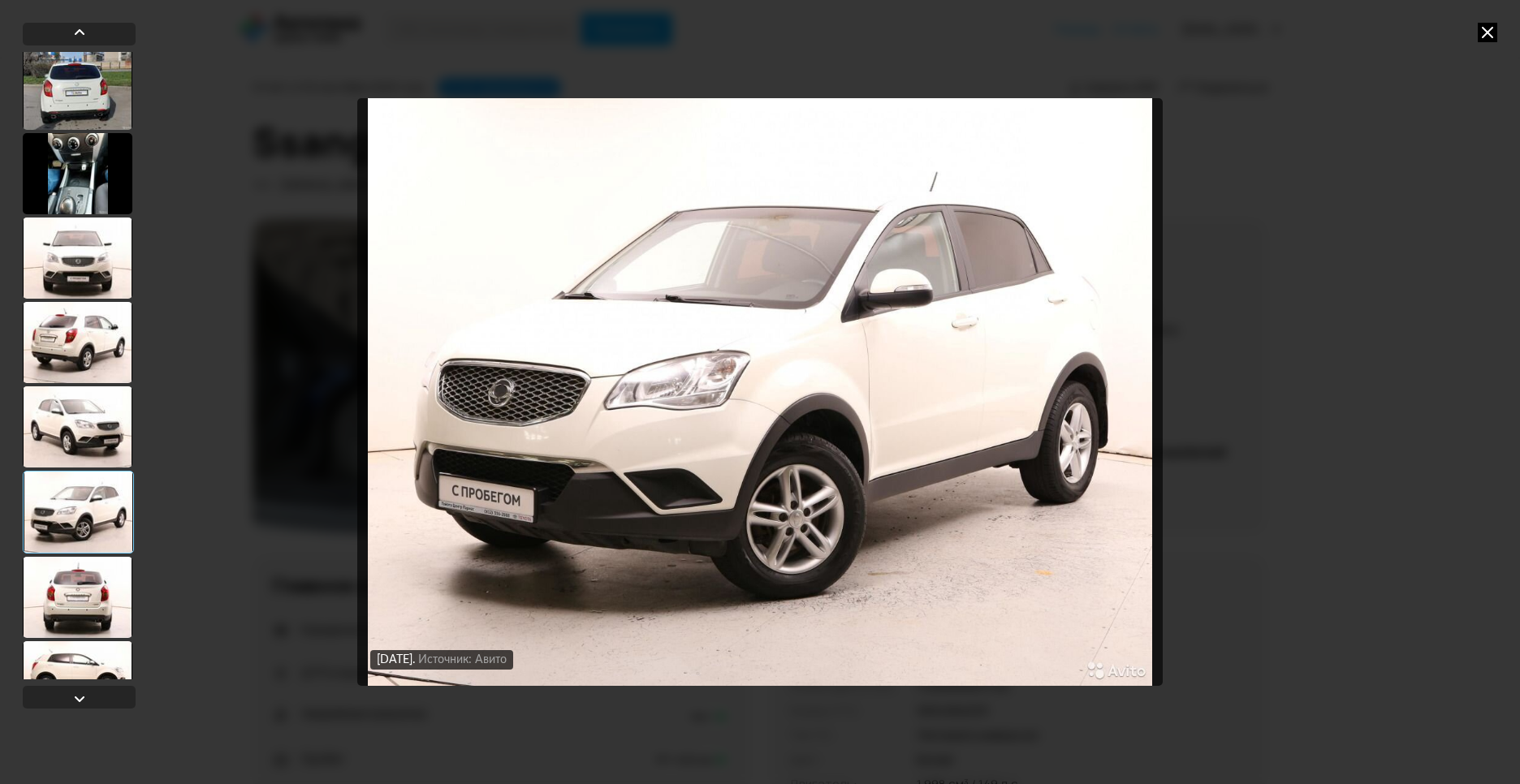
click at [120, 575] on div at bounding box center [77, 597] width 109 height 81
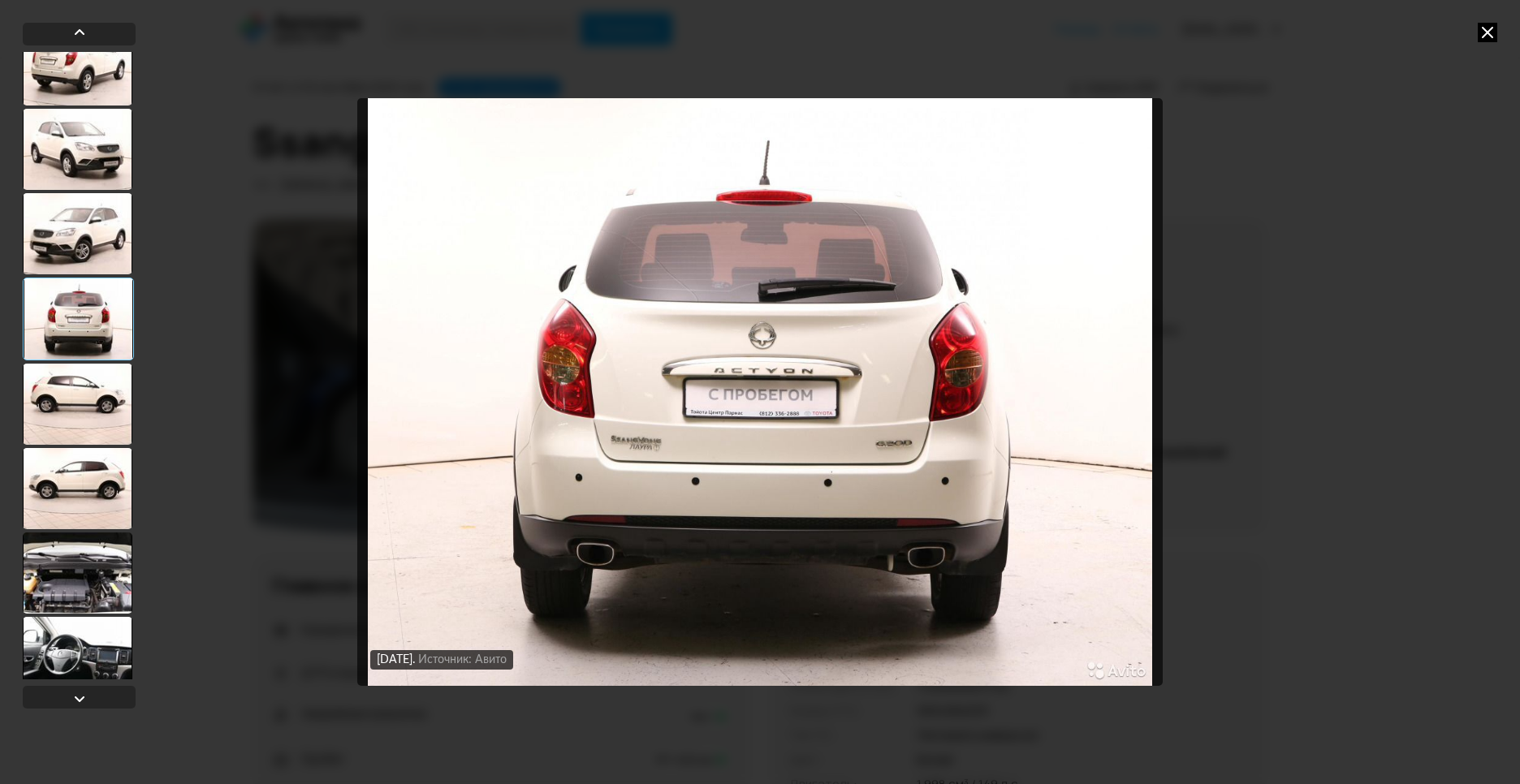
scroll to position [1129, 0]
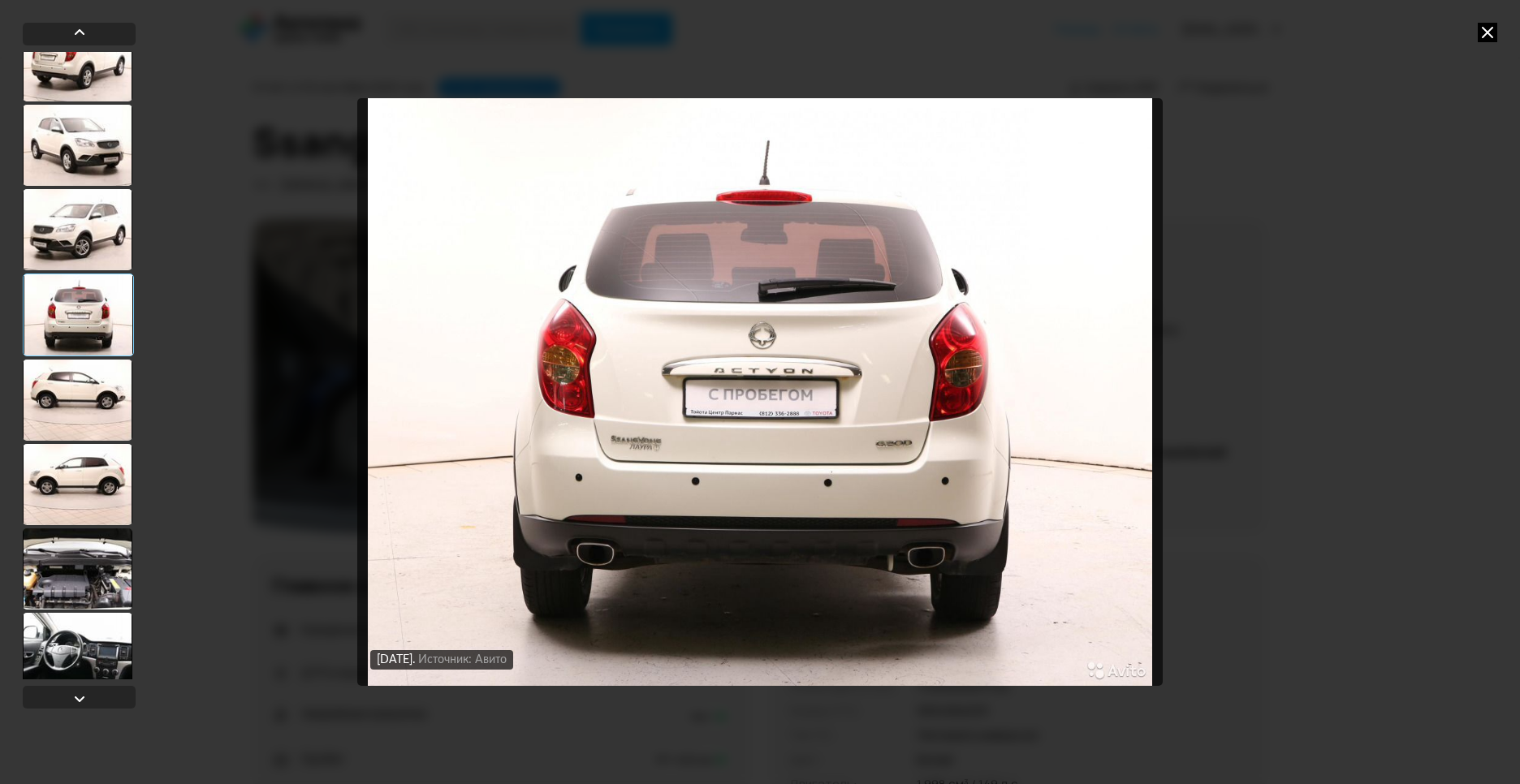
click at [108, 550] on div at bounding box center [77, 568] width 109 height 81
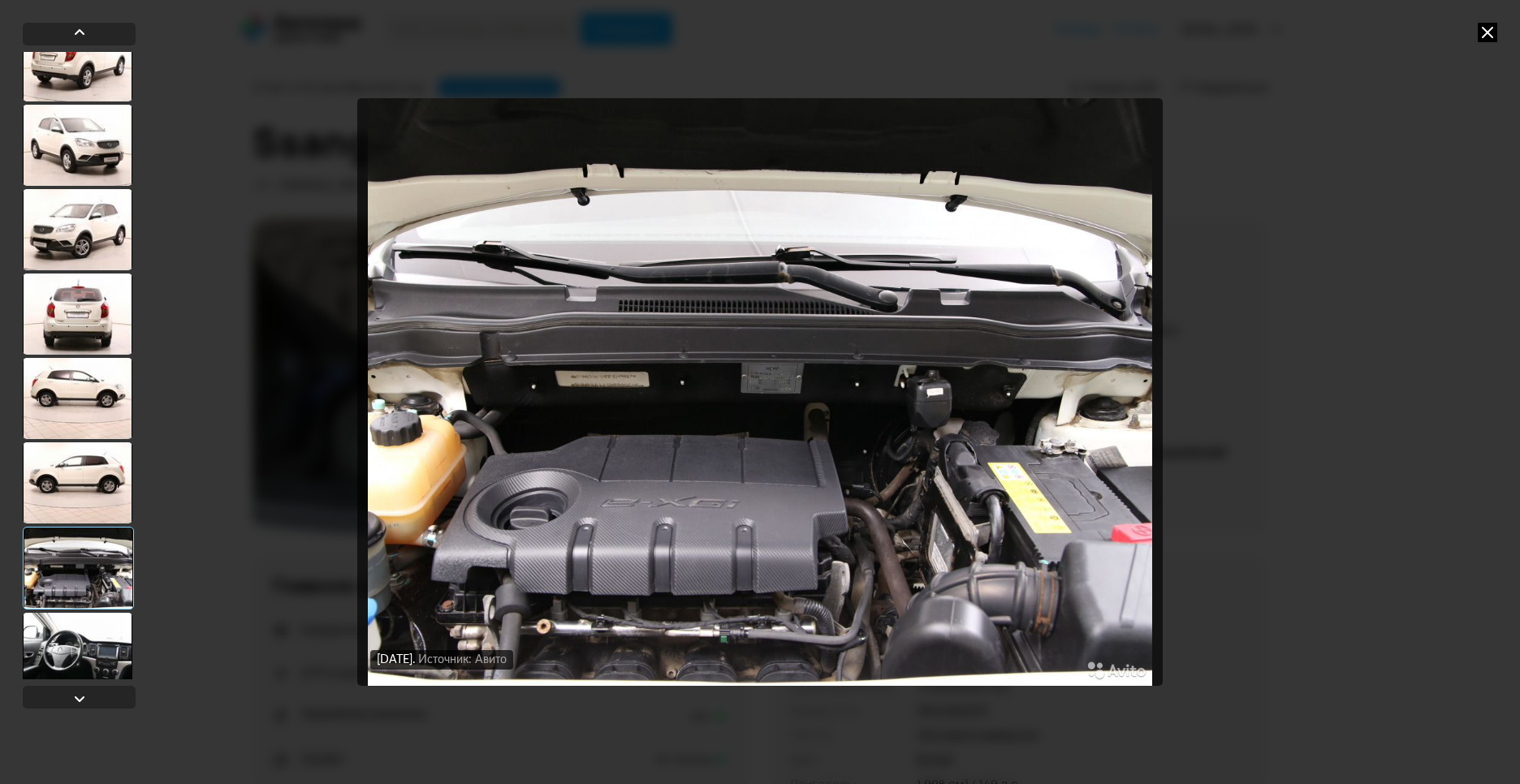
drag, startPoint x: 101, startPoint y: 626, endPoint x: 98, endPoint y: 617, distance: 9.5
click at [100, 626] on div at bounding box center [77, 653] width 109 height 81
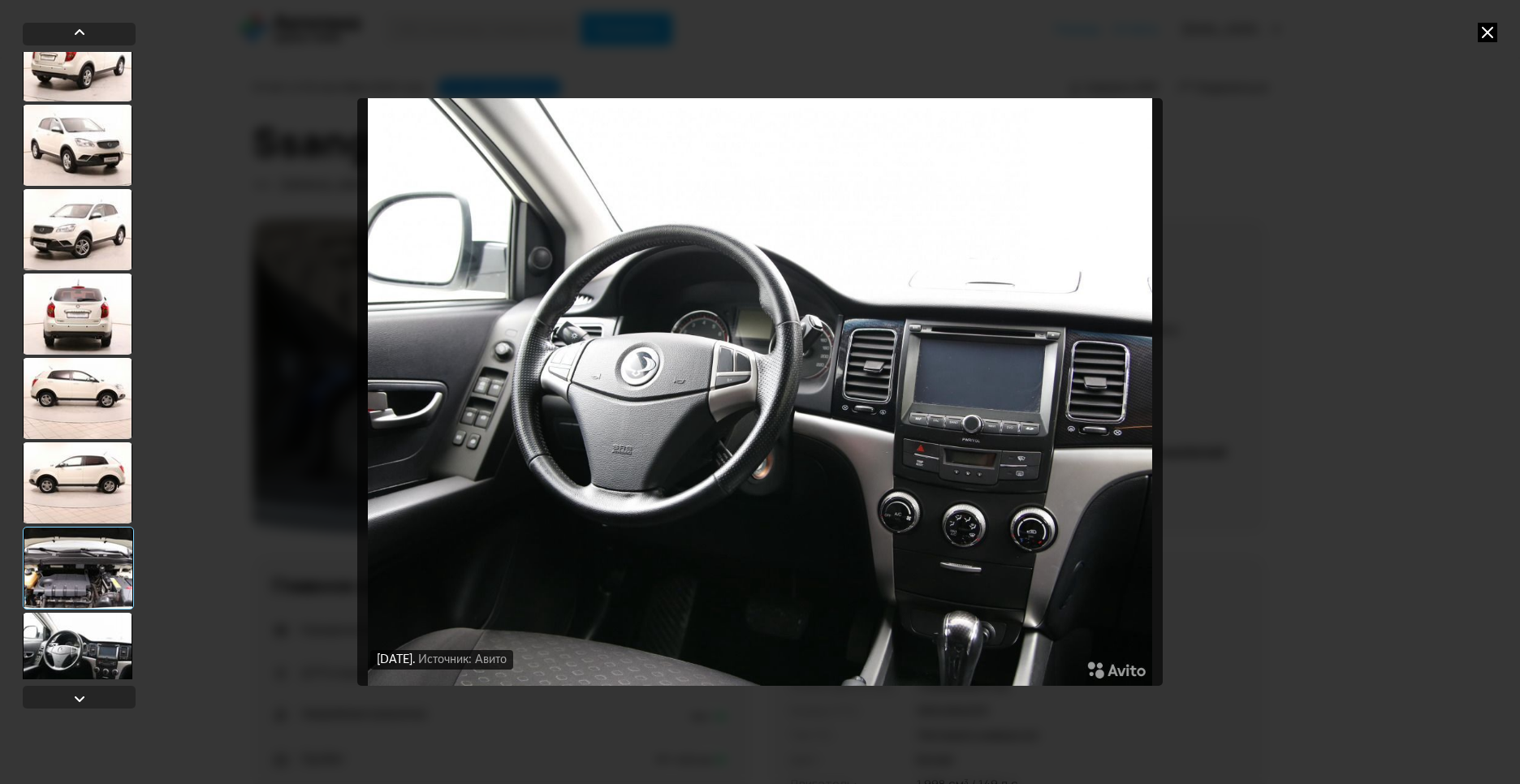
scroll to position [1147, 0]
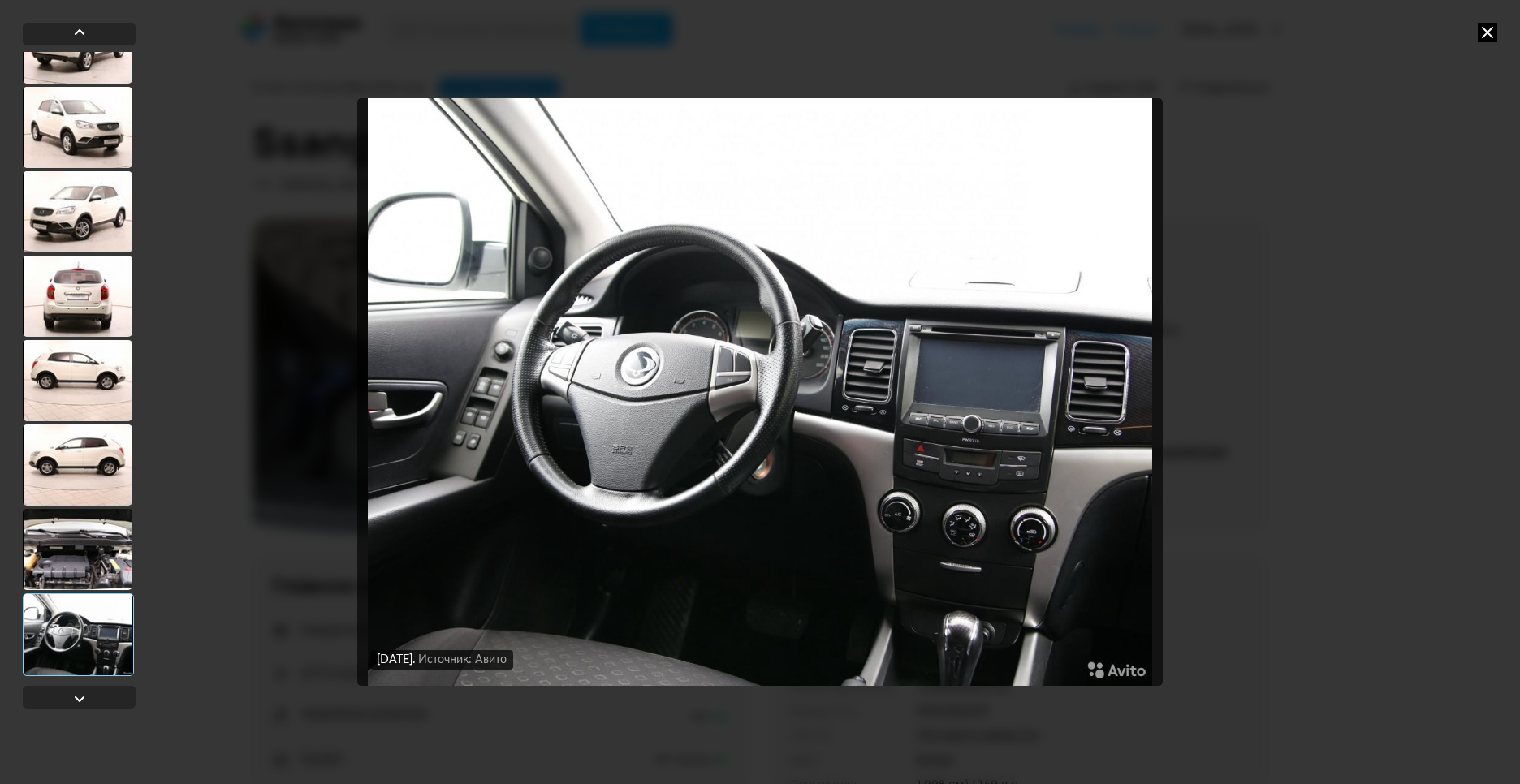
drag, startPoint x: 93, startPoint y: 563, endPoint x: 105, endPoint y: 301, distance: 262.3
click at [93, 562] on div at bounding box center [77, 549] width 109 height 81
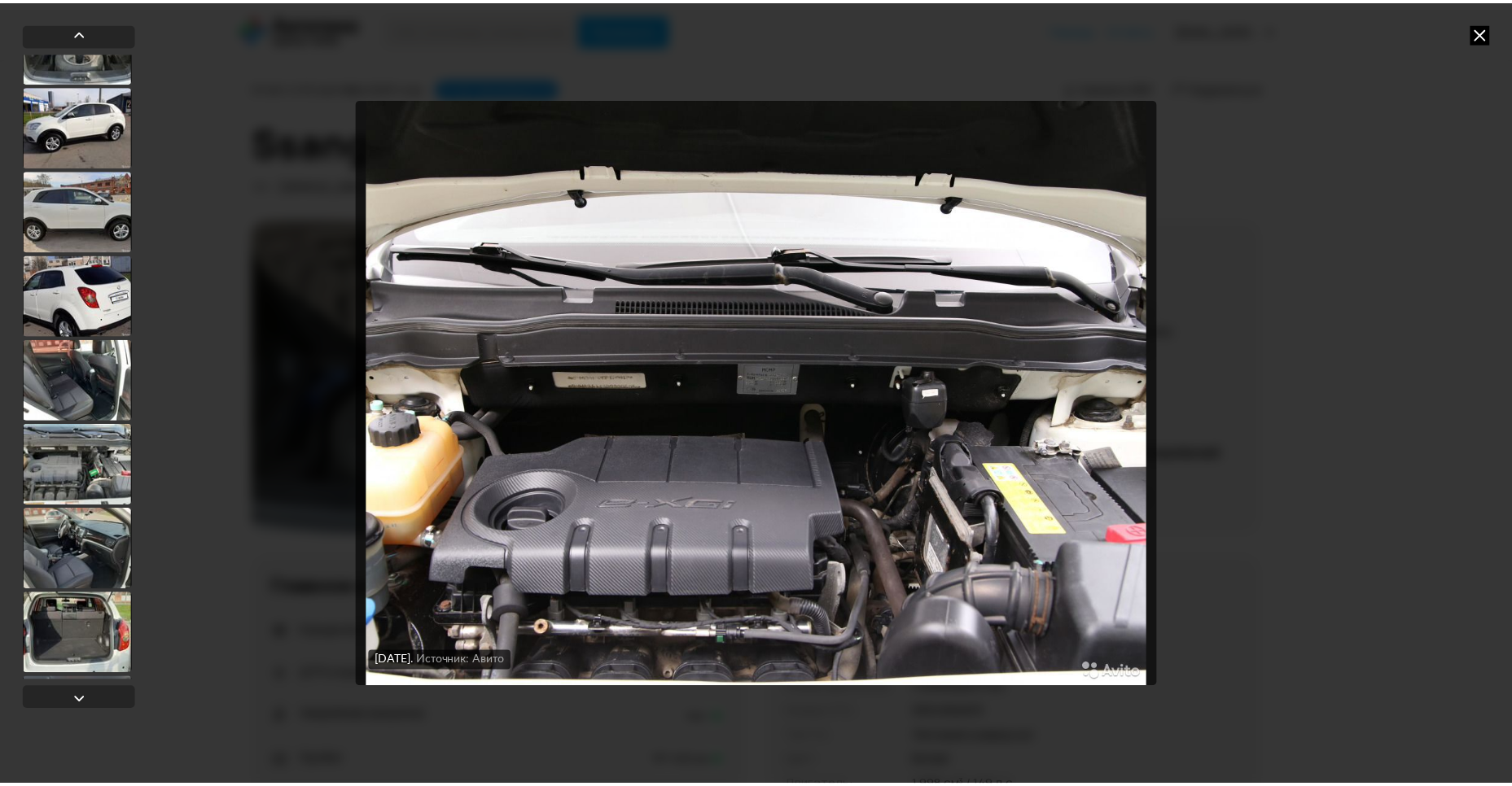
scroll to position [0, 0]
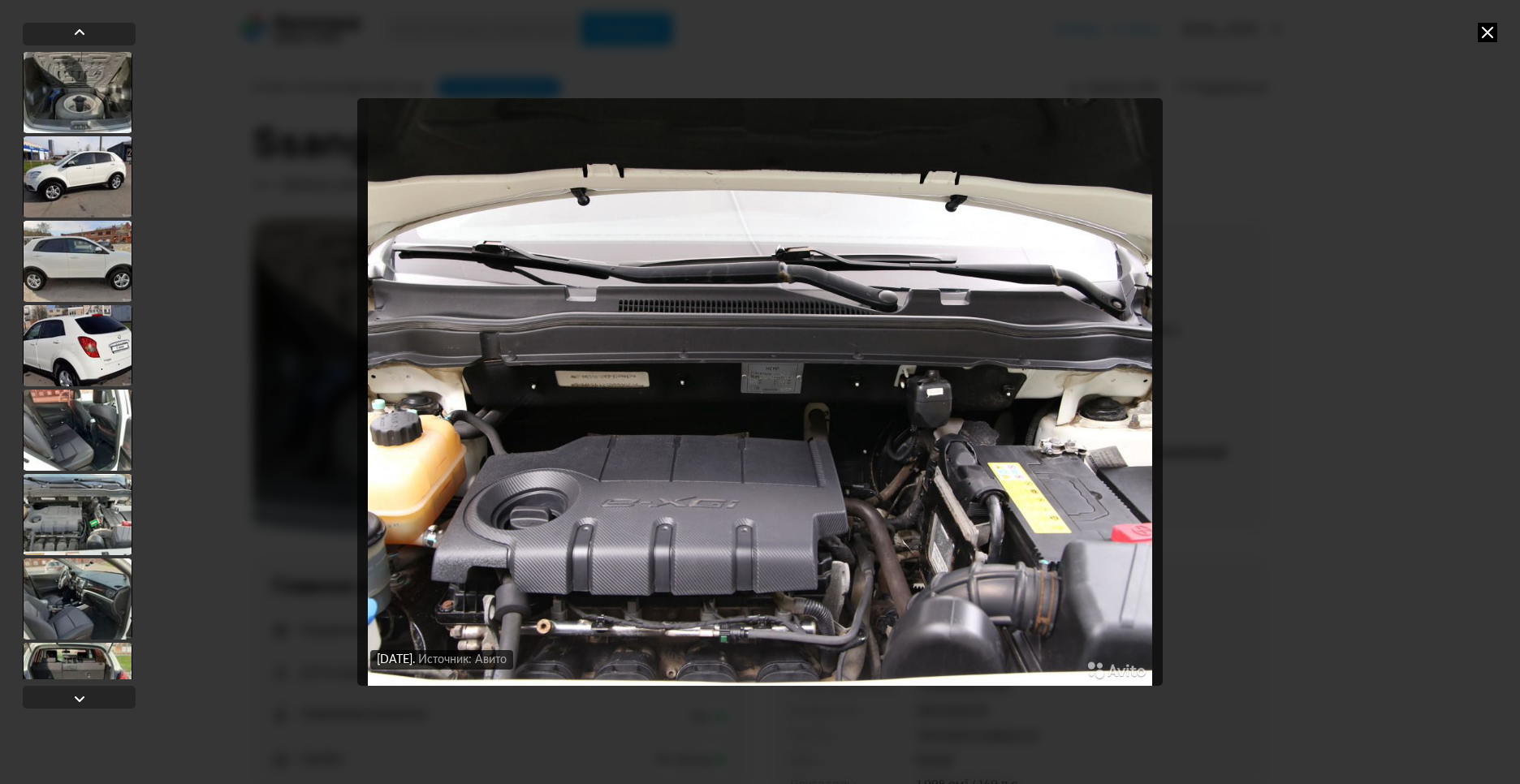
click at [87, 247] on div at bounding box center [77, 261] width 109 height 81
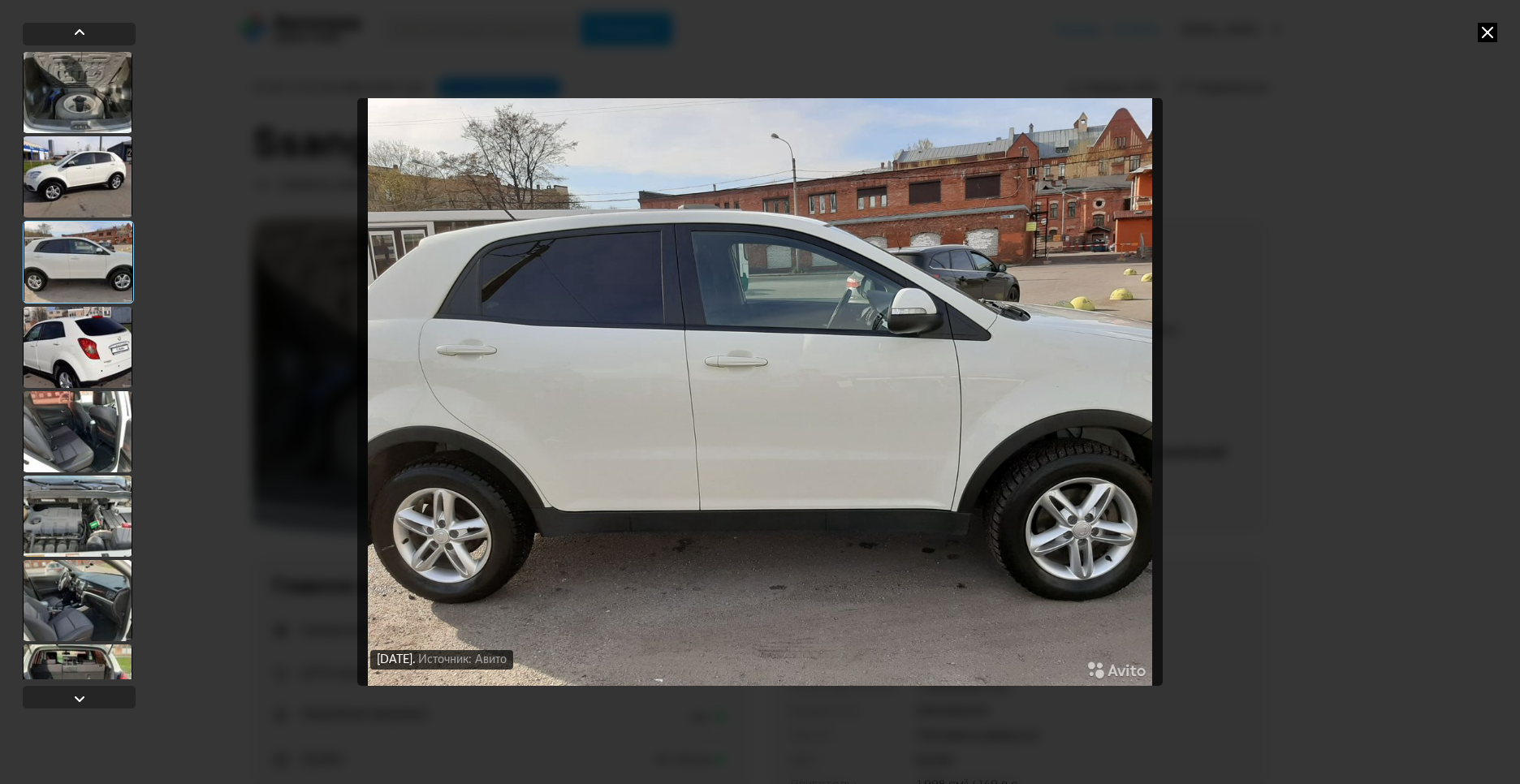
click at [92, 168] on div at bounding box center [77, 177] width 109 height 81
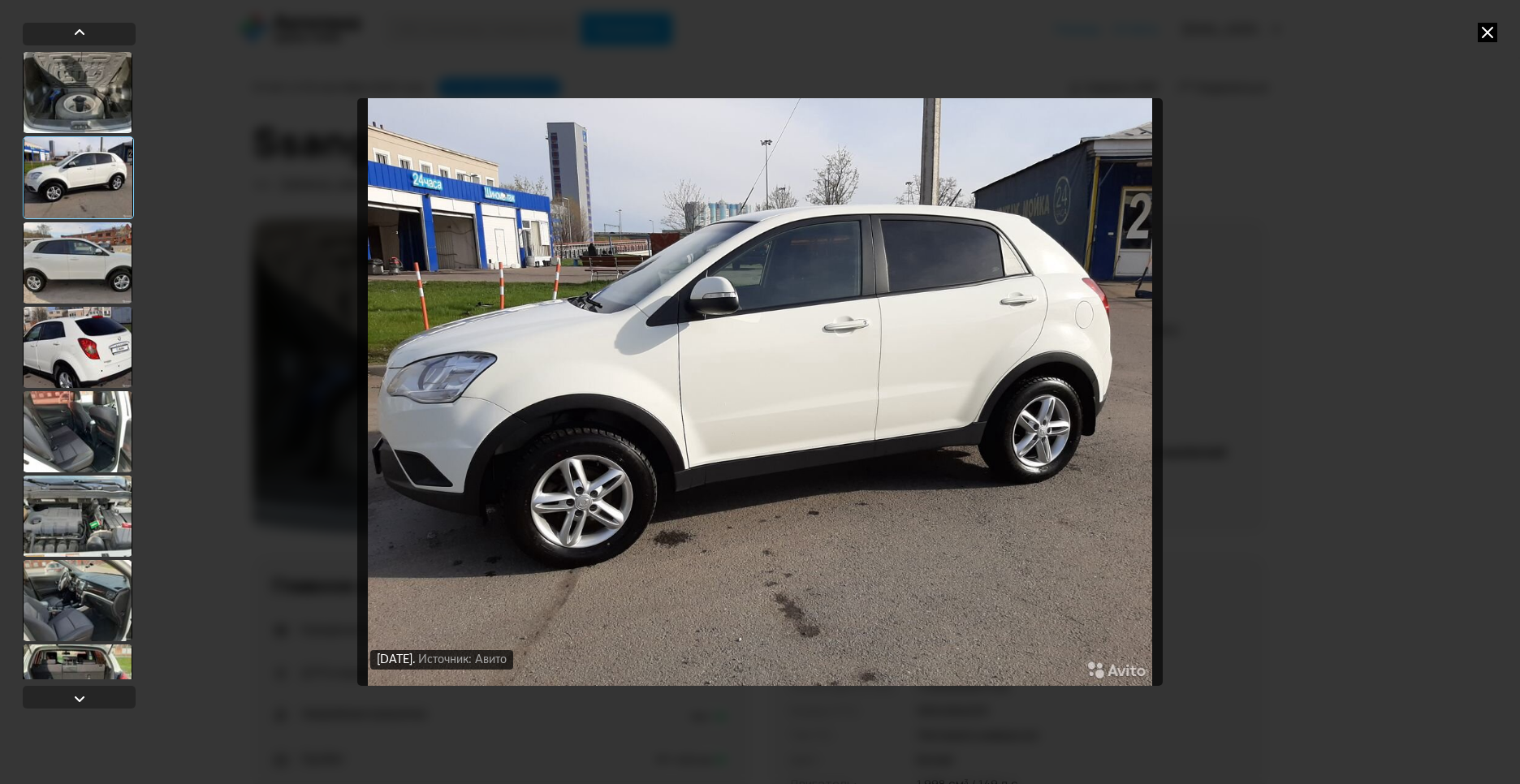
click at [1483, 36] on icon at bounding box center [1487, 32] width 19 height 19
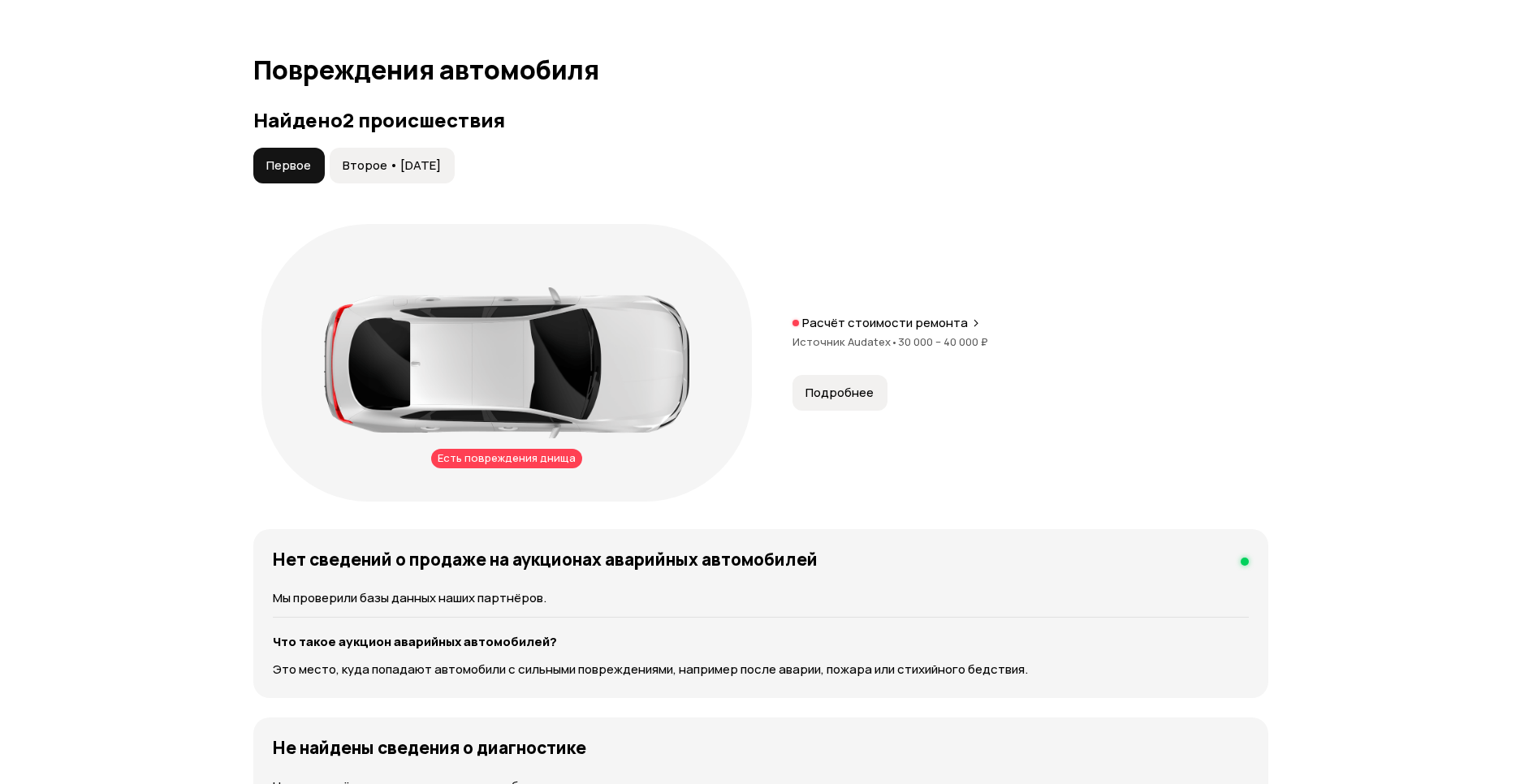
scroll to position [1647, 0]
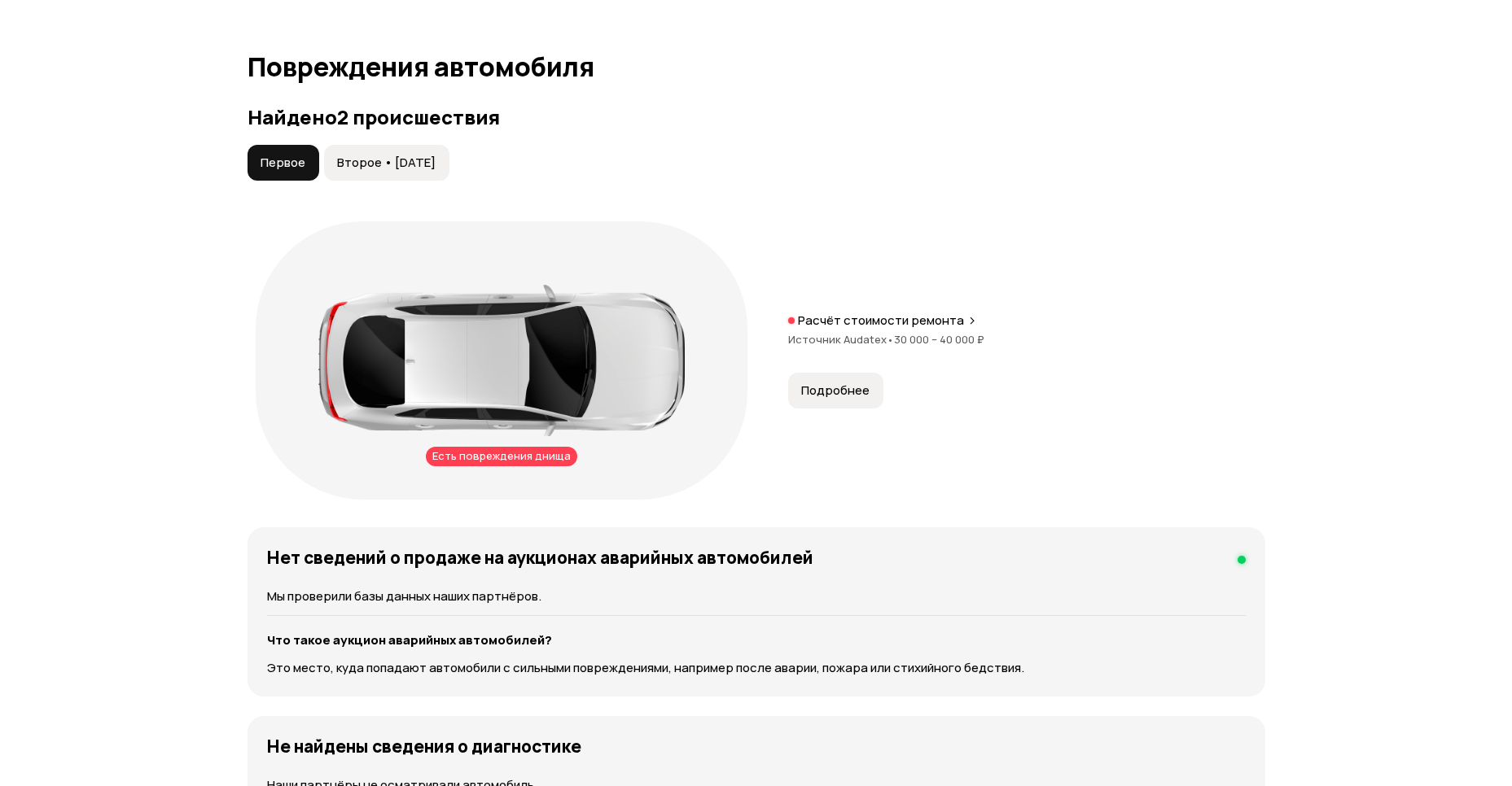
click at [855, 389] on span "Подробнее" at bounding box center [835, 391] width 68 height 16
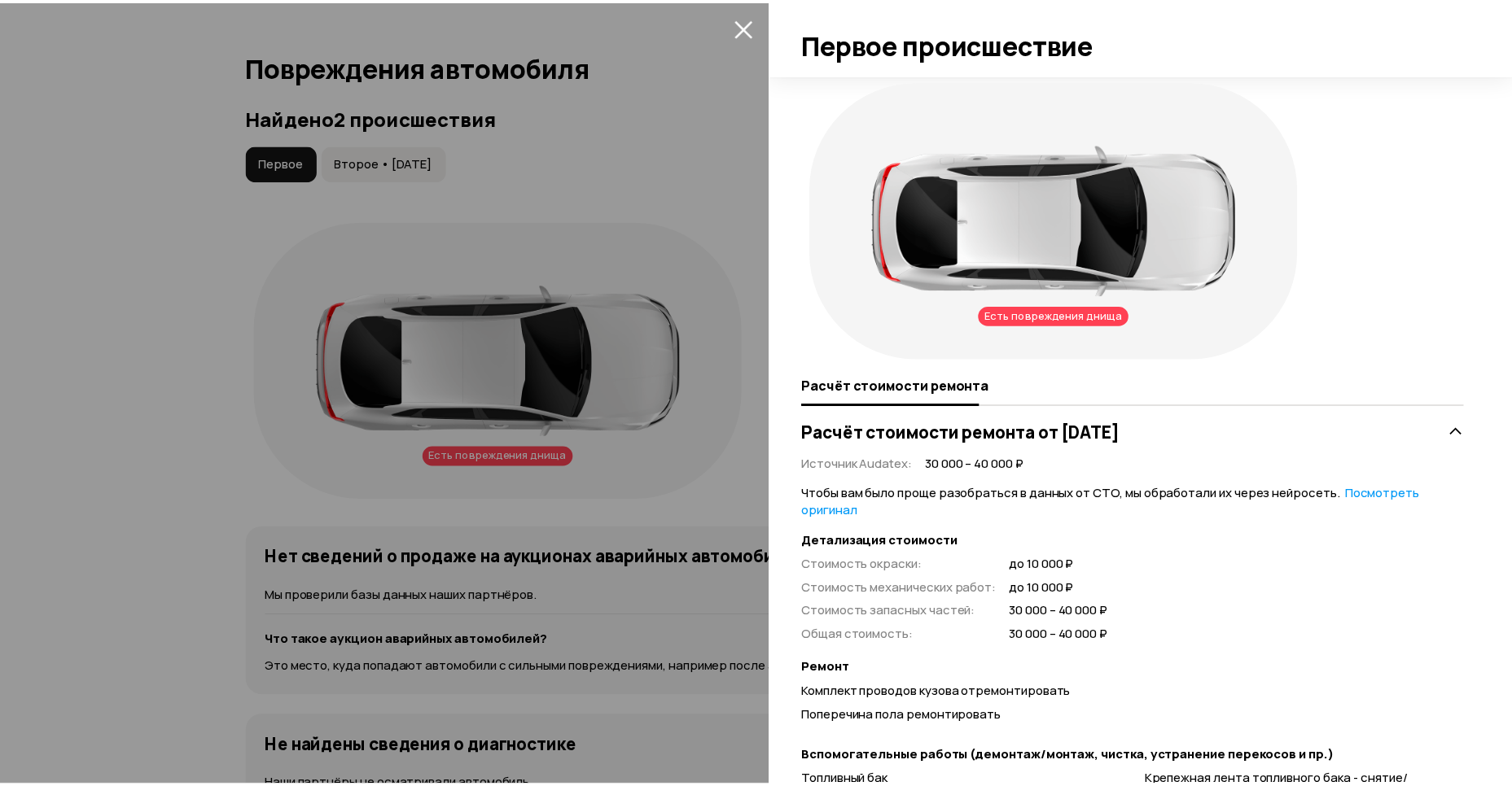
scroll to position [0, 0]
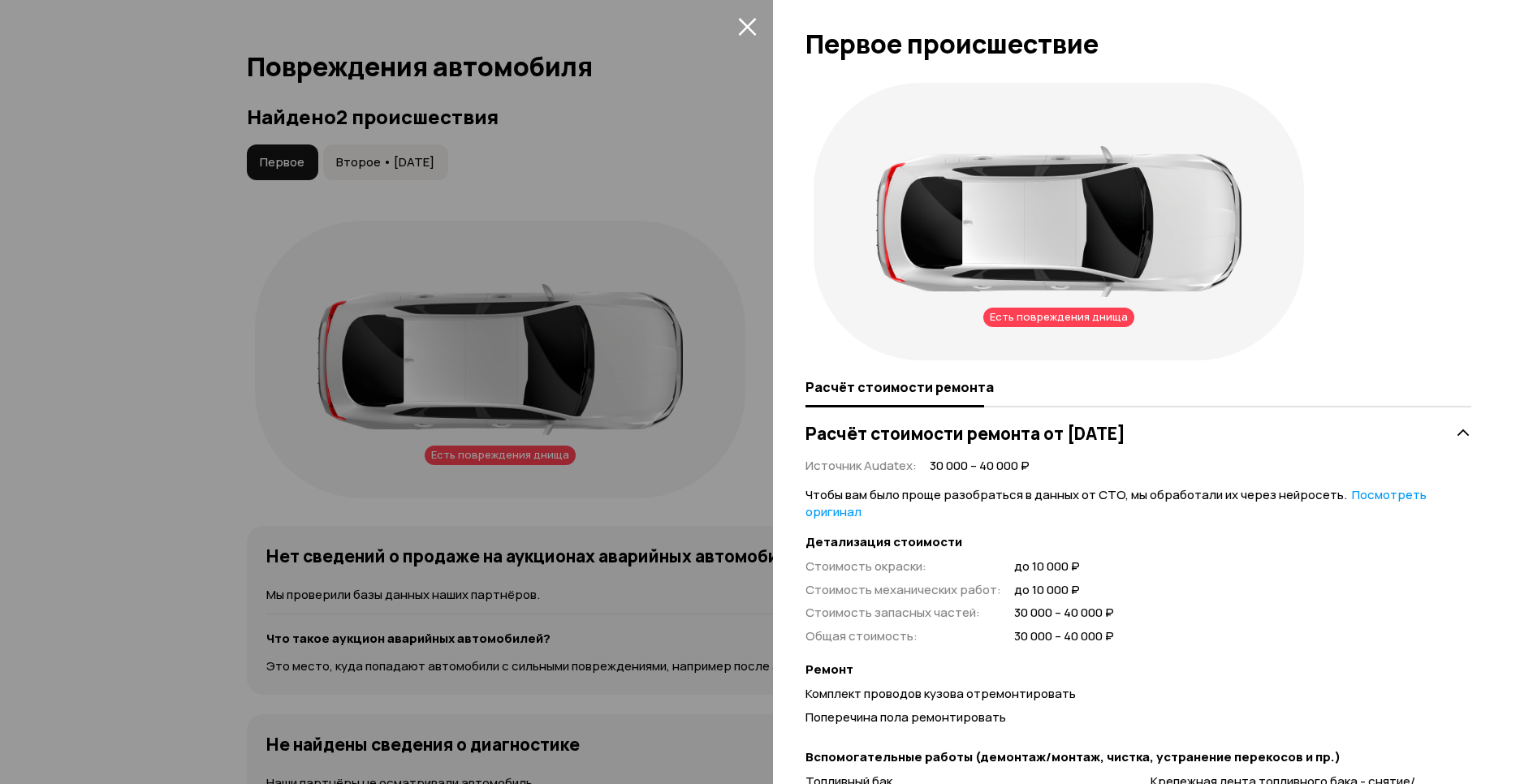
click at [738, 22] on icon "закрыть" at bounding box center [747, 26] width 19 height 19
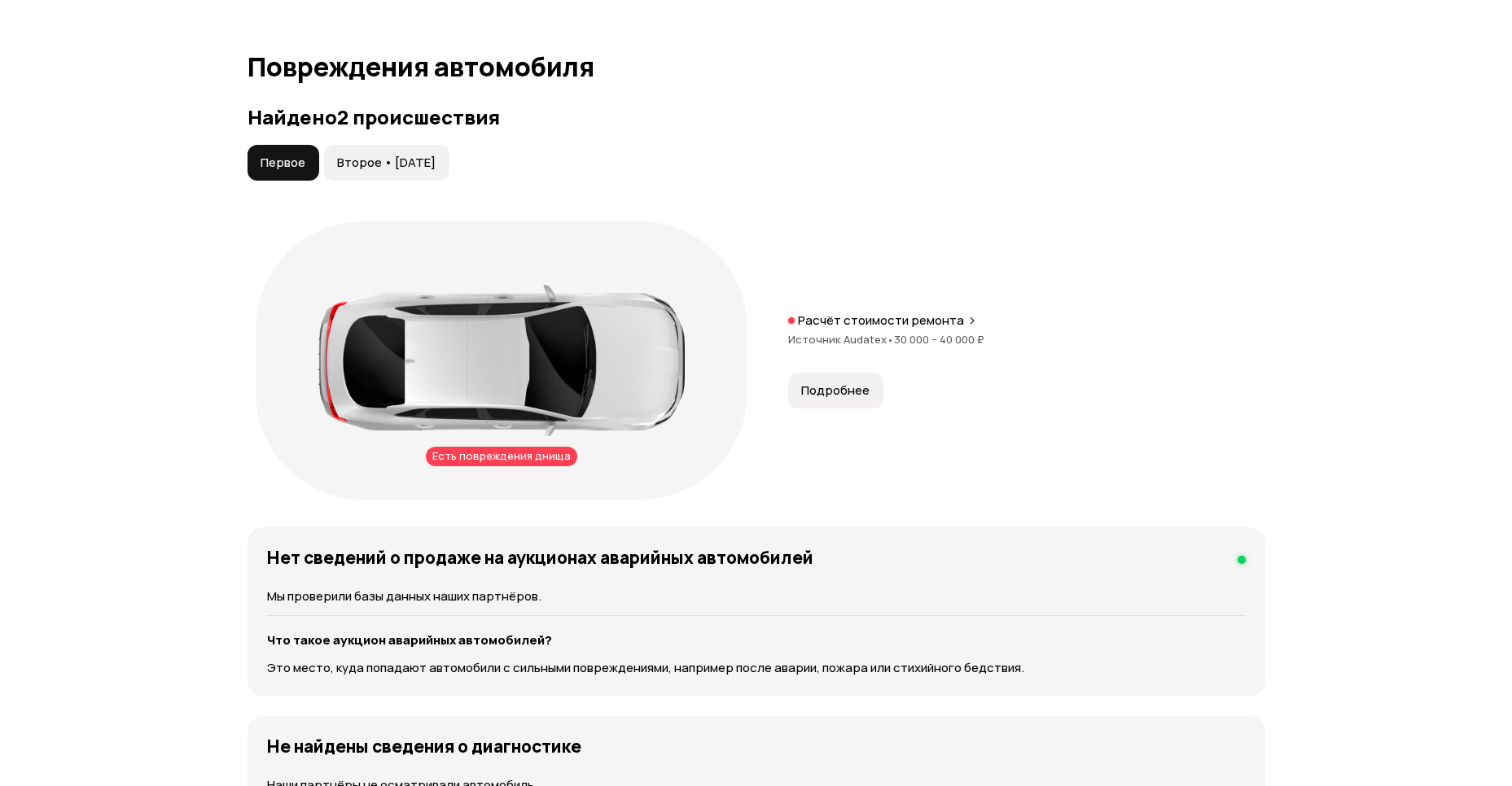
click at [401, 146] on button "Второе • 21 окт 2020" at bounding box center [386, 162] width 125 height 36
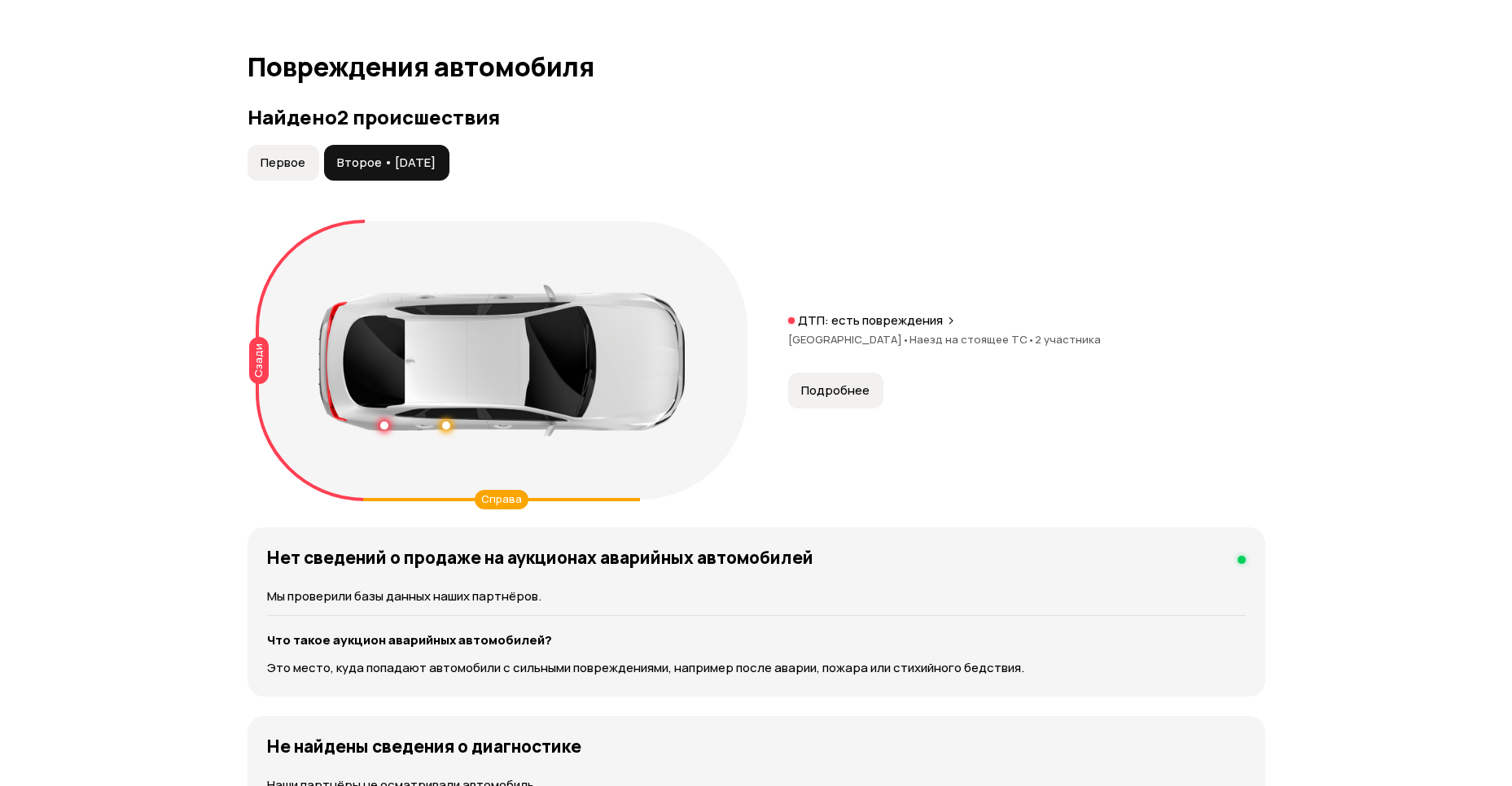
click at [857, 384] on span "Подробнее" at bounding box center [835, 391] width 68 height 16
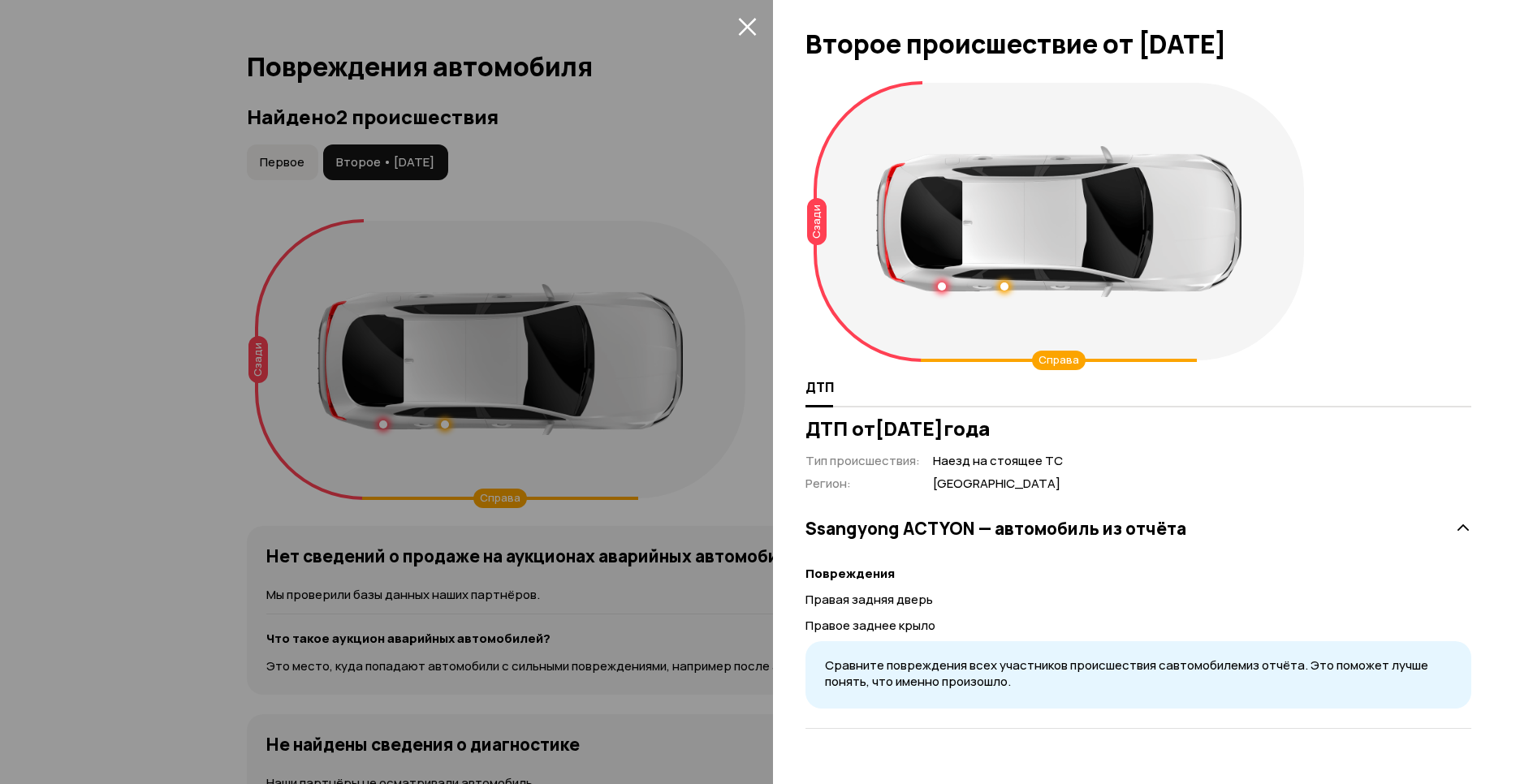
click at [741, 30] on icon "закрыть" at bounding box center [747, 26] width 19 height 19
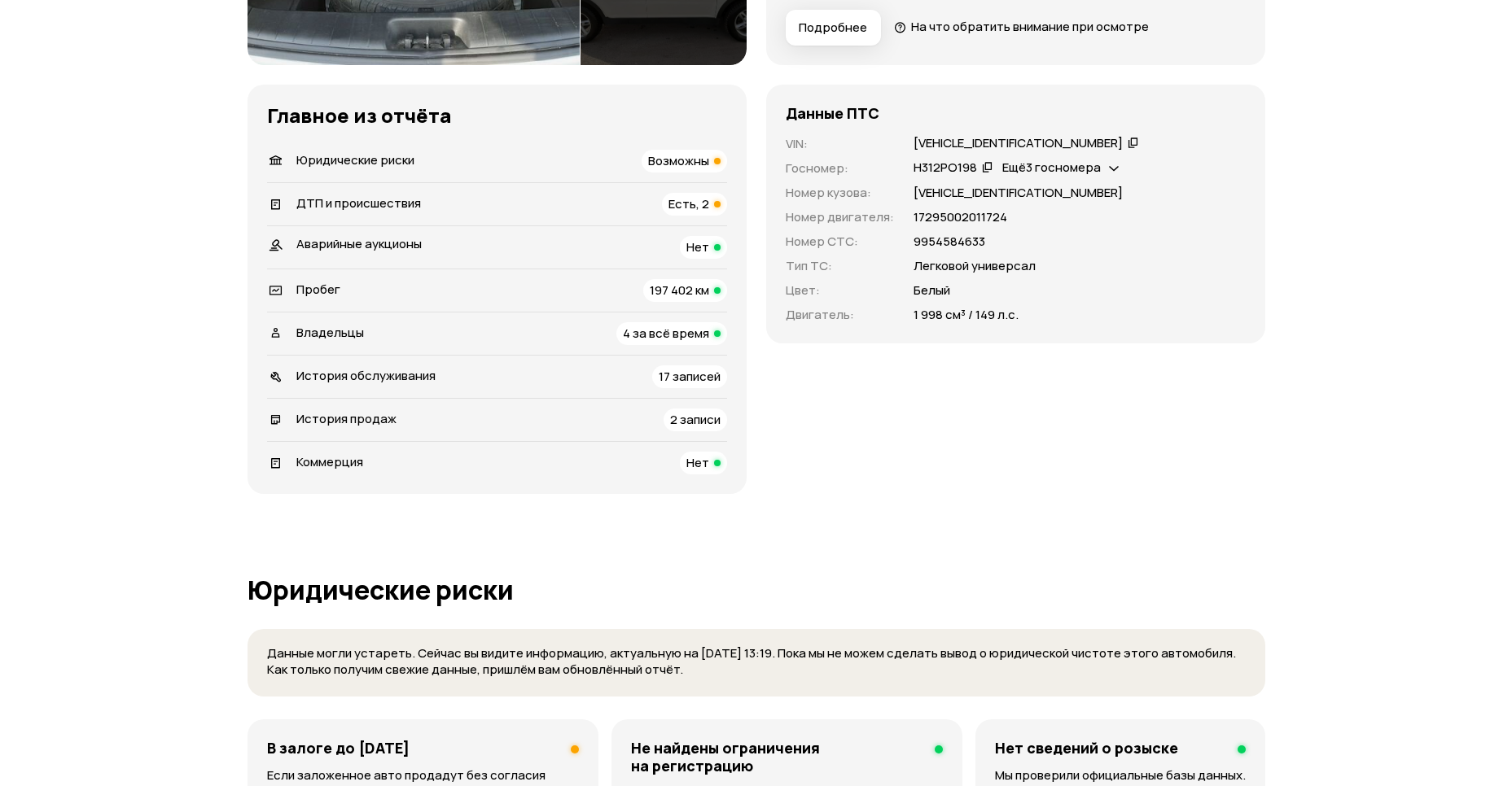
scroll to position [472, 0]
click at [688, 162] on span "Возможны" at bounding box center [678, 160] width 61 height 17
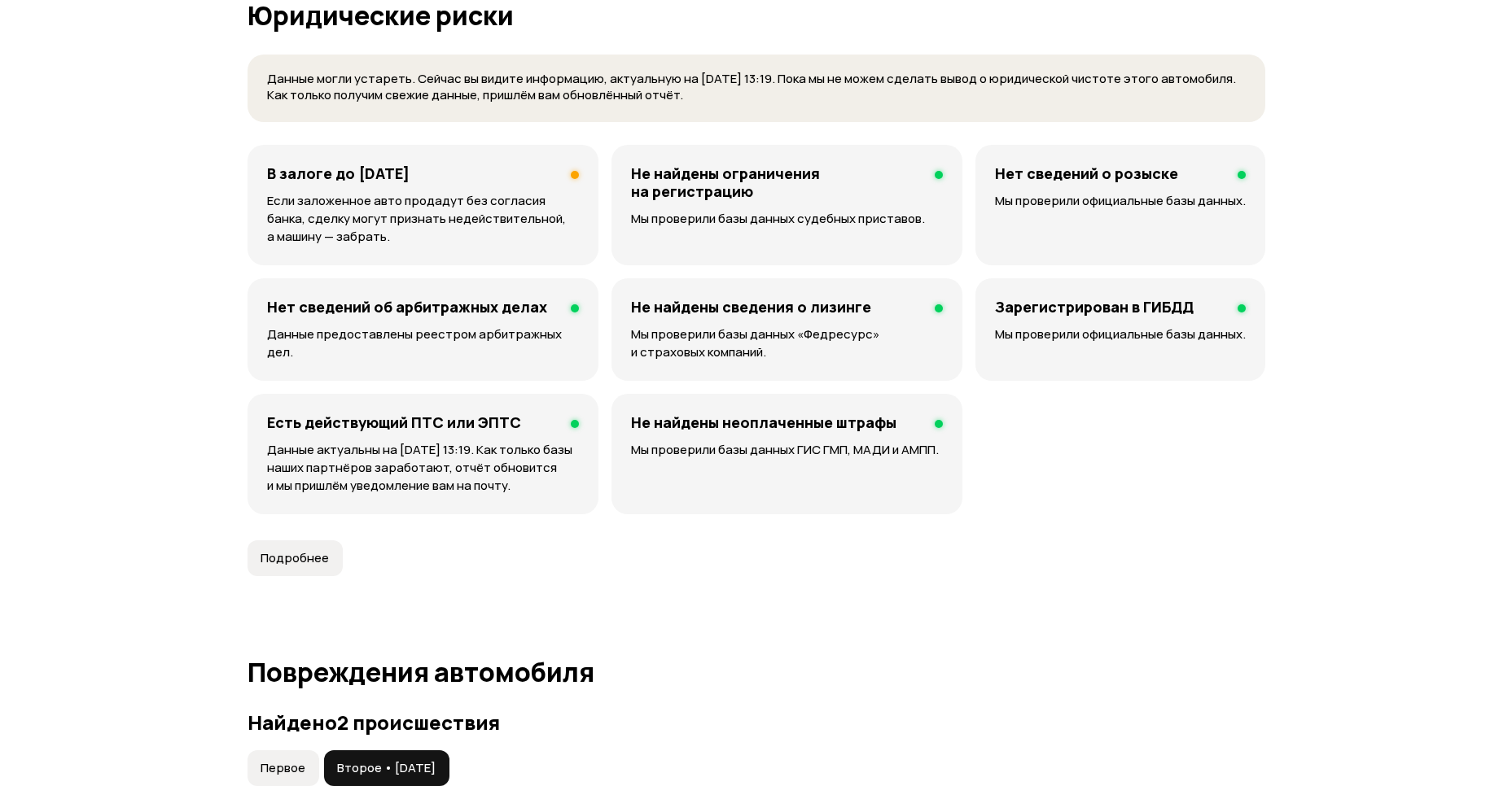
scroll to position [1047, 0]
click at [484, 202] on p "Если заложенное авто продадут без согласия банка, сделку могут признать недейст…" at bounding box center [422, 218] width 311 height 54
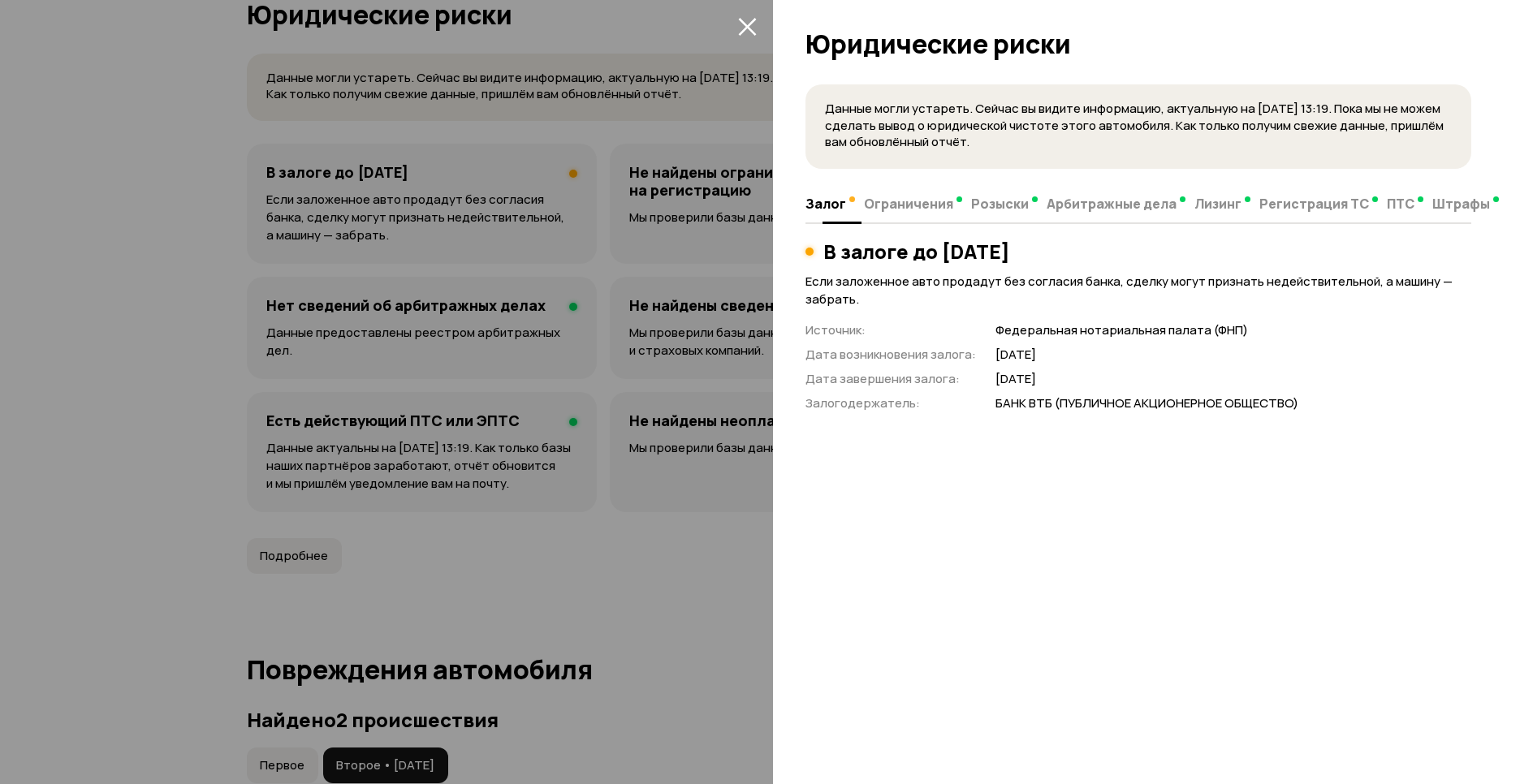
click at [891, 211] on span "Ограничения" at bounding box center [909, 204] width 89 height 16
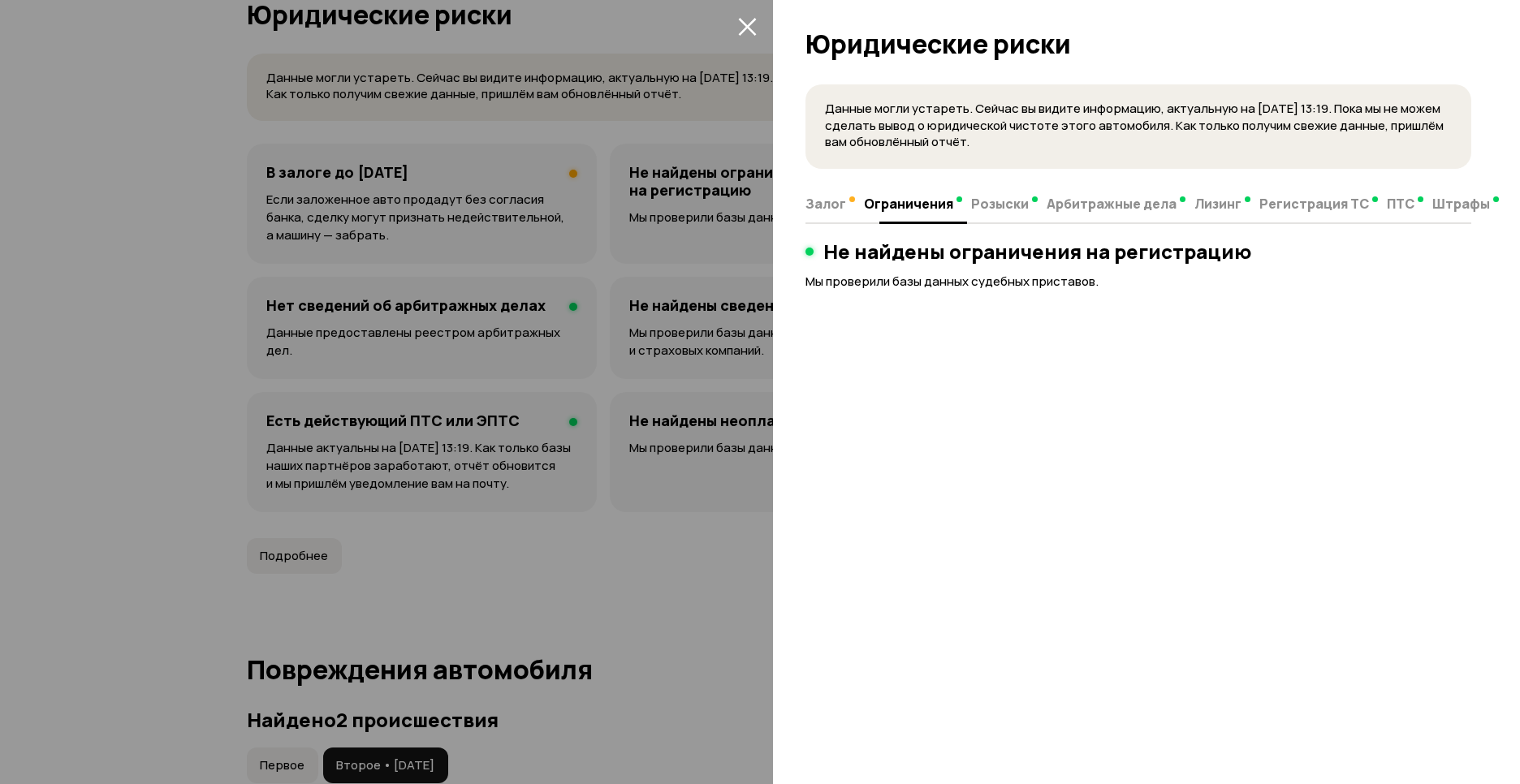
click at [1005, 206] on span "Розыски" at bounding box center [999, 204] width 57 height 16
click at [1098, 212] on span "Арбитражные дела" at bounding box center [1111, 204] width 130 height 16
click at [1219, 209] on span "Лизинг" at bounding box center [1219, 204] width 47 height 16
click at [1267, 206] on span "Регистрация ТС" at bounding box center [1302, 204] width 109 height 16
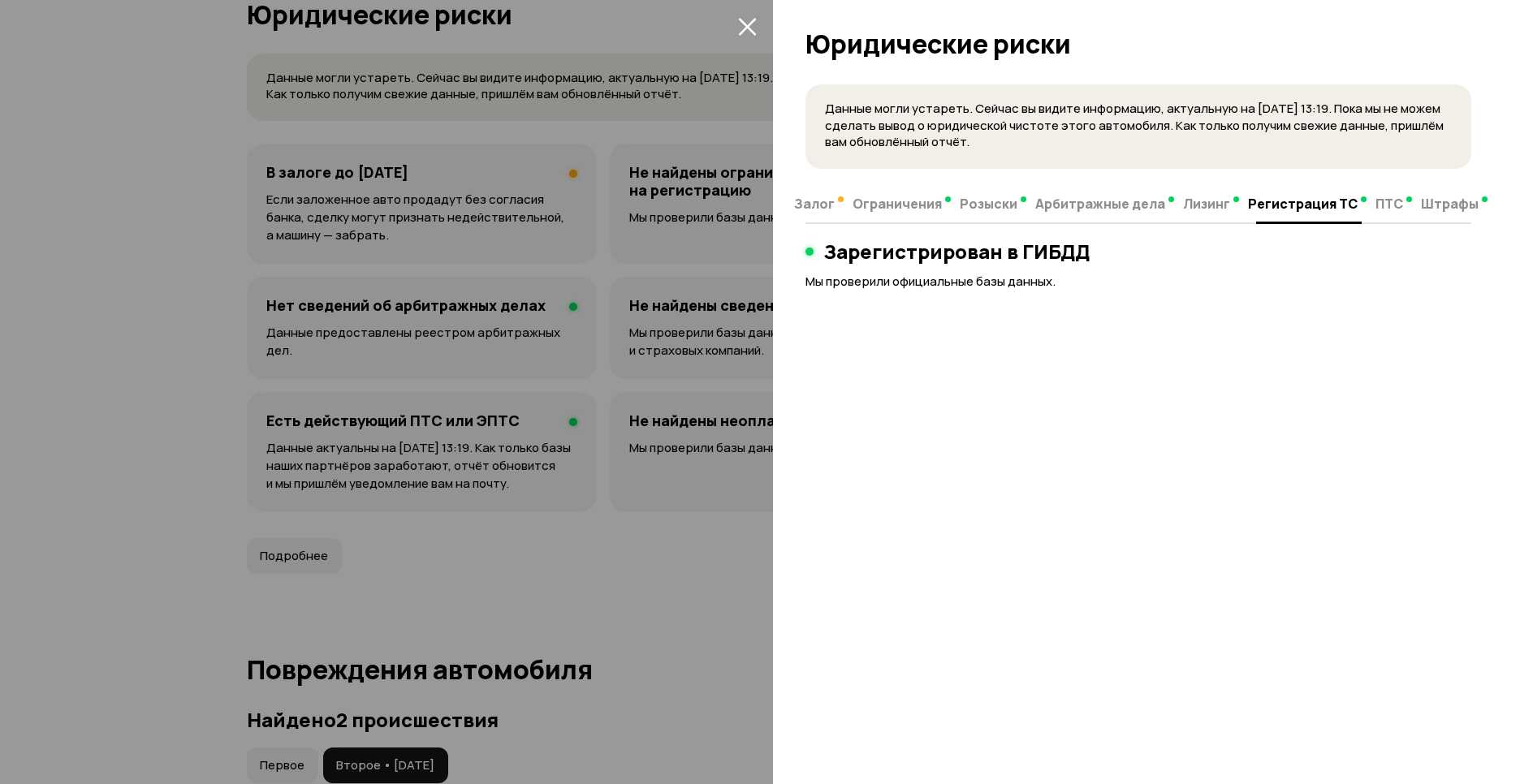
click at [1375, 206] on span "ПТС" at bounding box center [1389, 204] width 27 height 16
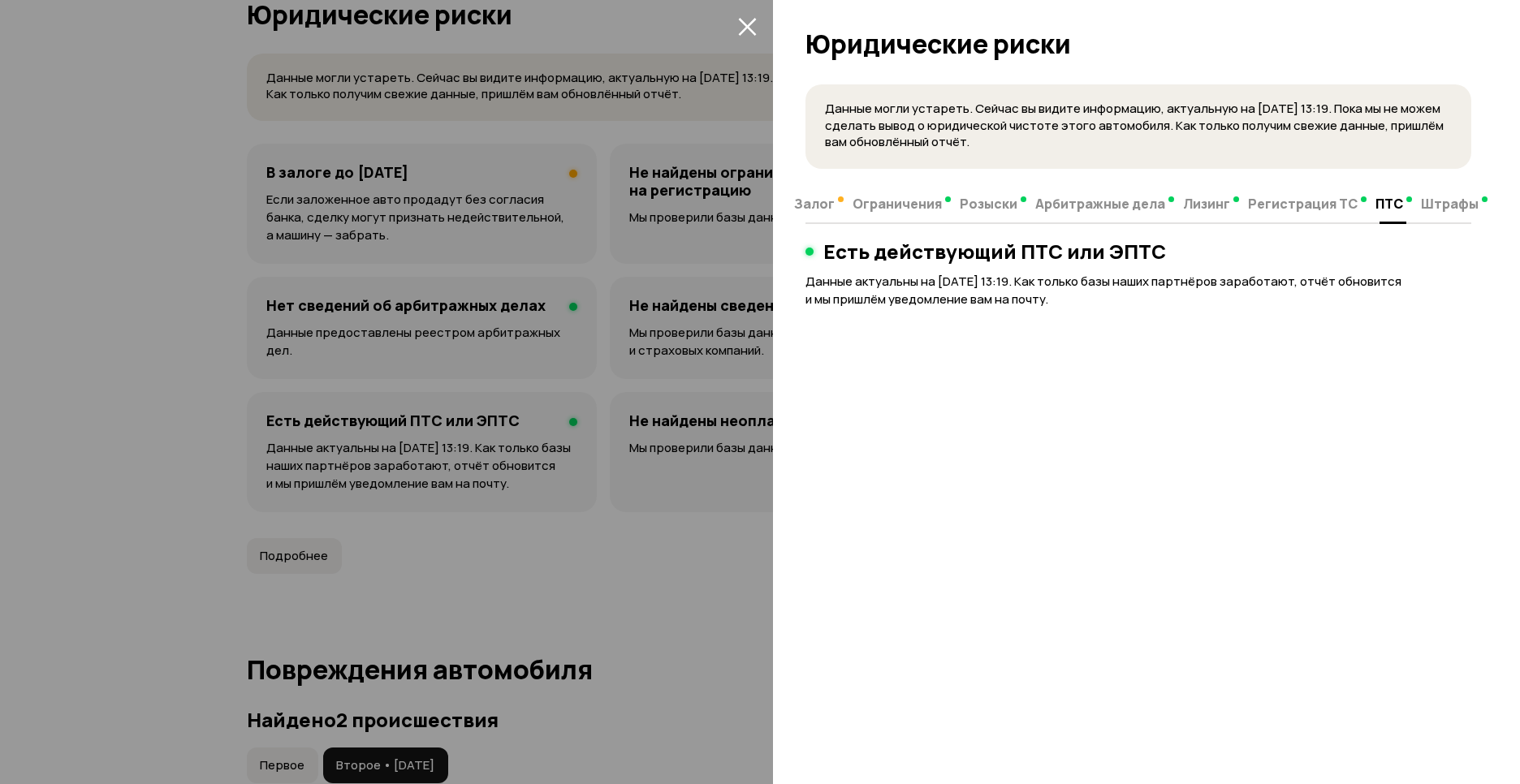
click at [1436, 204] on span "Штрафы" at bounding box center [1449, 204] width 57 height 16
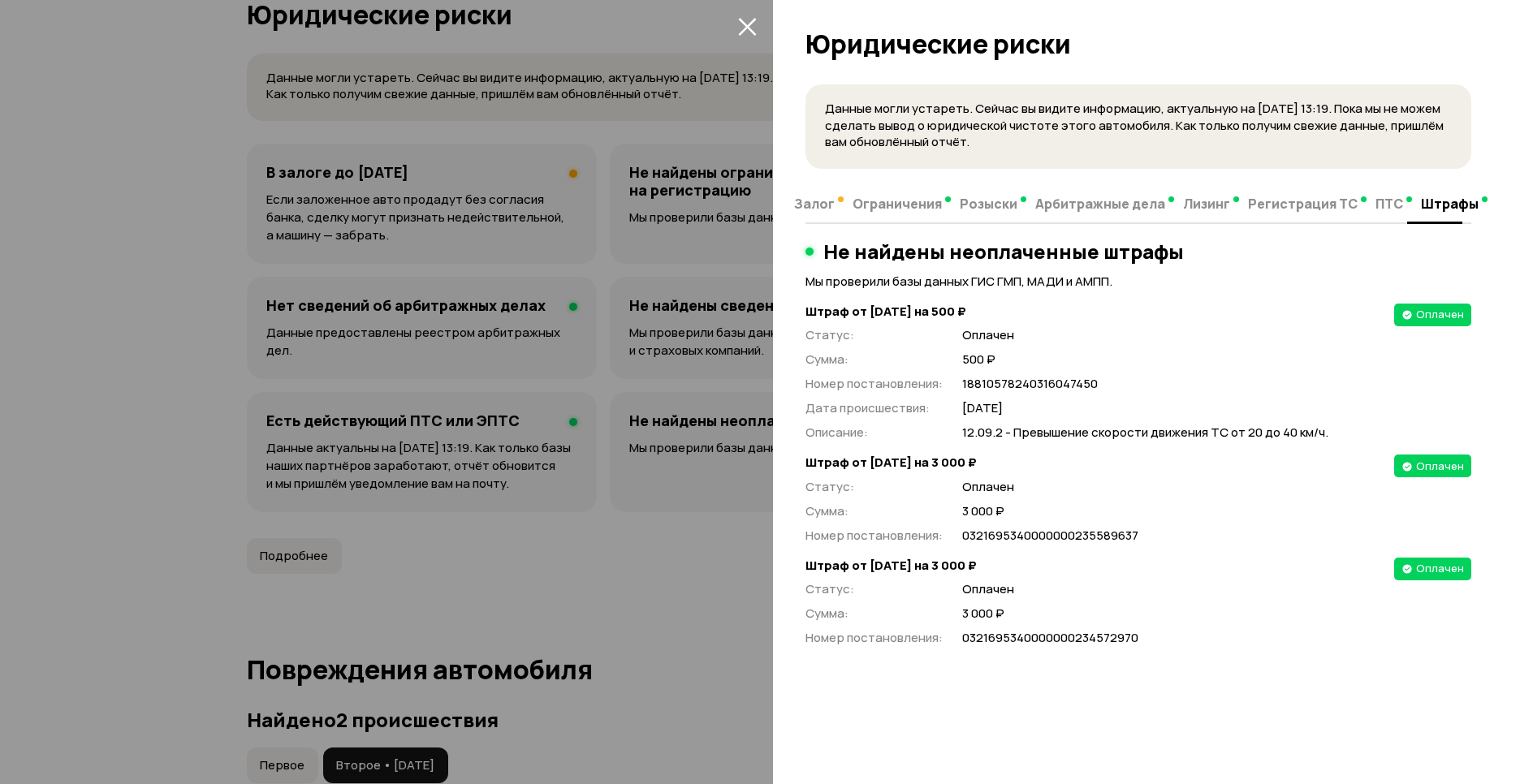
click at [749, 36] on button "закрыть" at bounding box center [747, 25] width 26 height 26
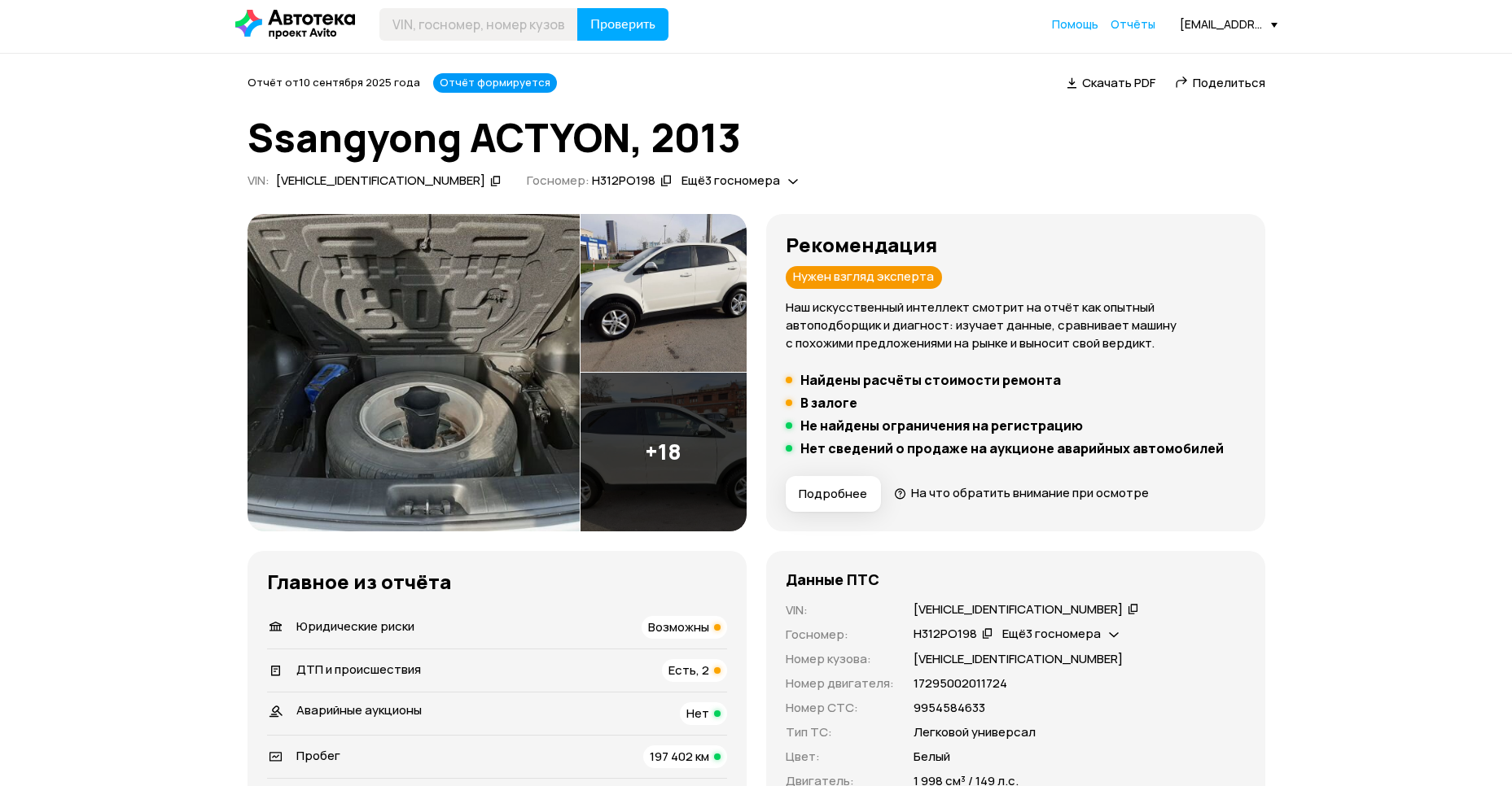
scroll to position [0, 0]
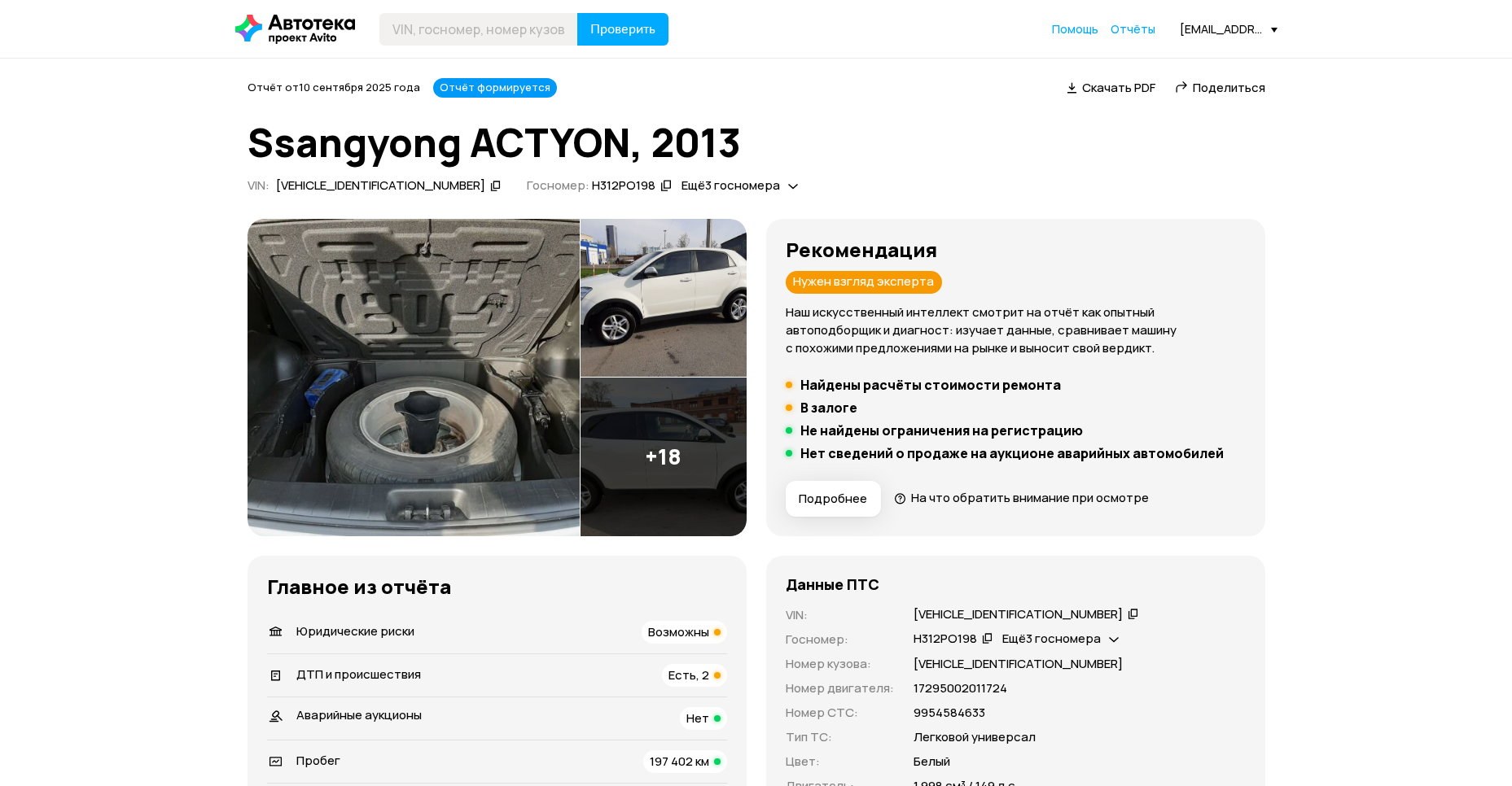
click at [386, 376] on img at bounding box center [414, 378] width 332 height 318
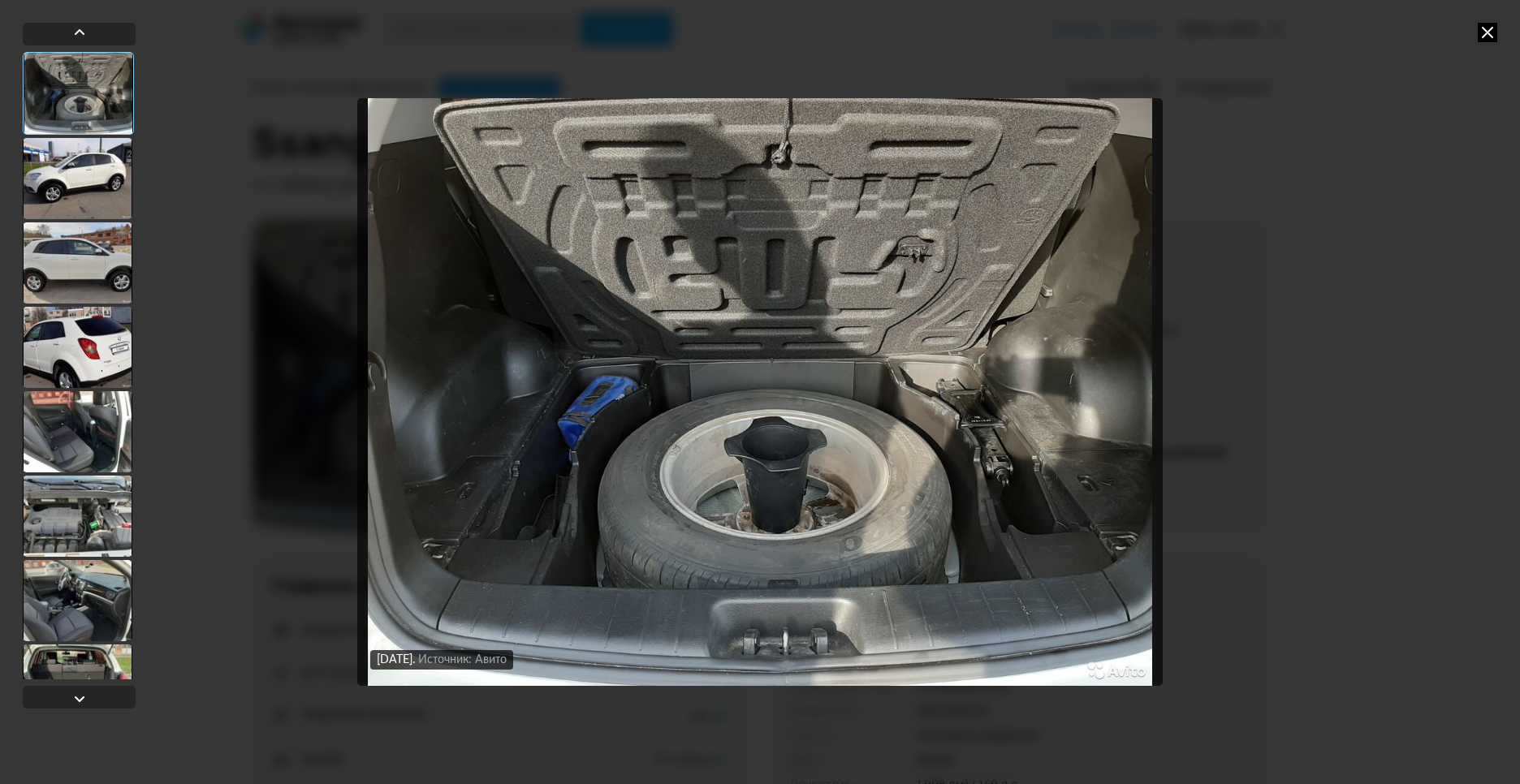
click at [114, 328] on div at bounding box center [77, 347] width 109 height 81
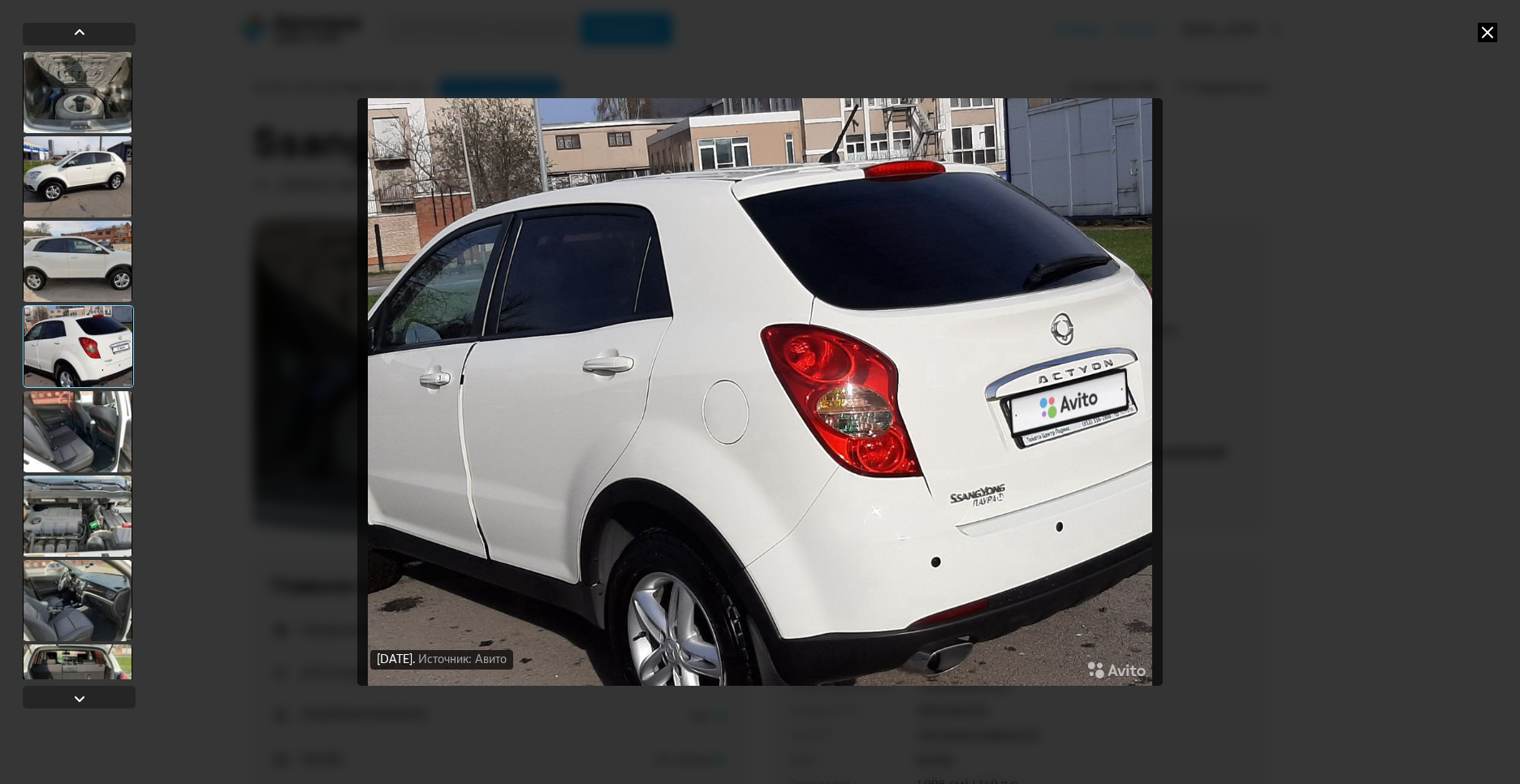
click at [1479, 31] on icon at bounding box center [1487, 32] width 19 height 19
